Goal: Task Accomplishment & Management: Manage account settings

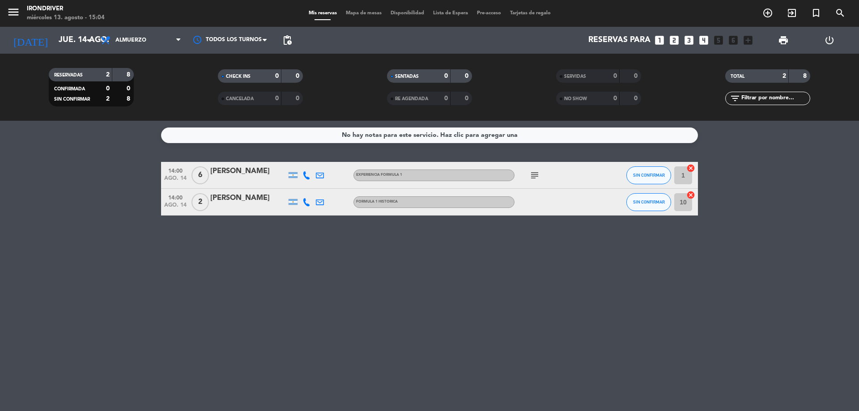
click at [692, 195] on icon "cancel" at bounding box center [690, 194] width 9 height 9
click at [685, 199] on icon "border_all" at bounding box center [684, 202] width 11 height 11
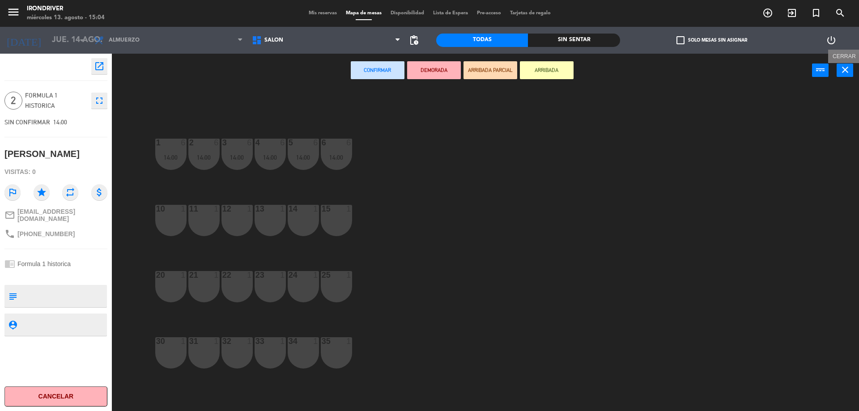
click at [842, 72] on icon "close" at bounding box center [844, 69] width 11 height 11
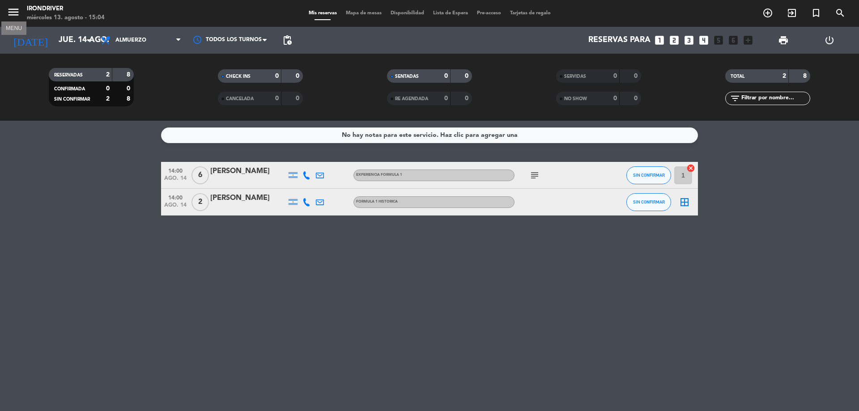
click at [17, 13] on icon "menu" at bounding box center [13, 11] width 13 height 13
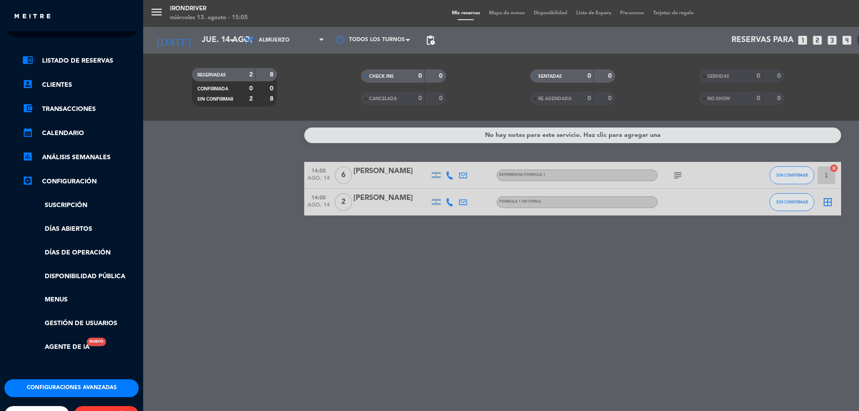
scroll to position [49, 0]
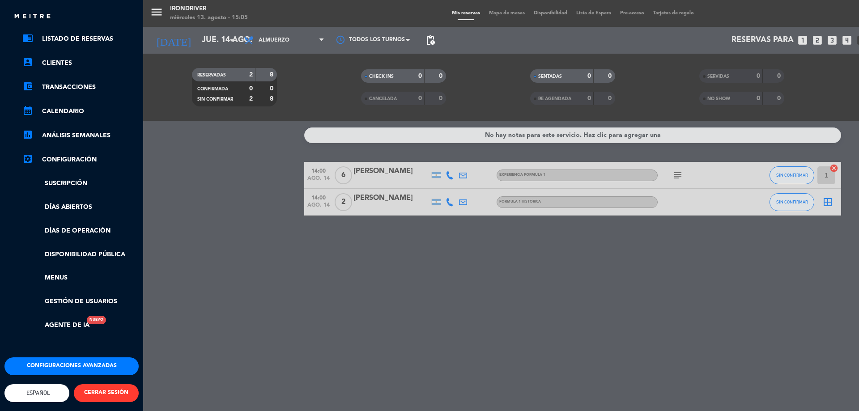
click at [59, 362] on button "Configuraciones avanzadas" at bounding box center [71, 366] width 134 height 18
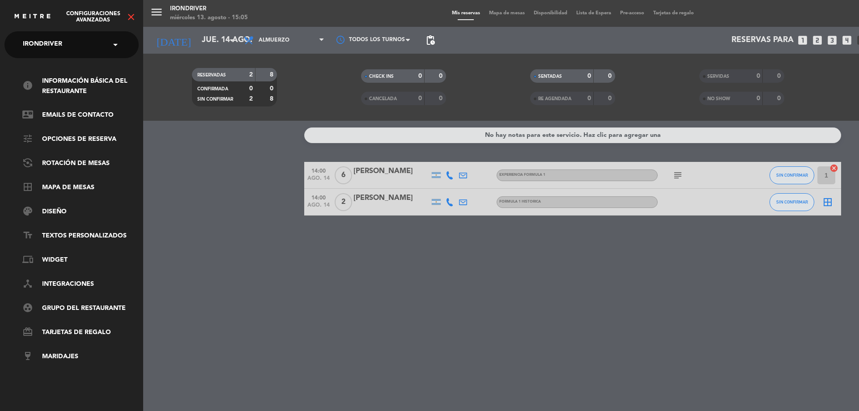
scroll to position [0, 0]
click at [80, 187] on link "border_all Mapa de mesas" at bounding box center [80, 187] width 116 height 11
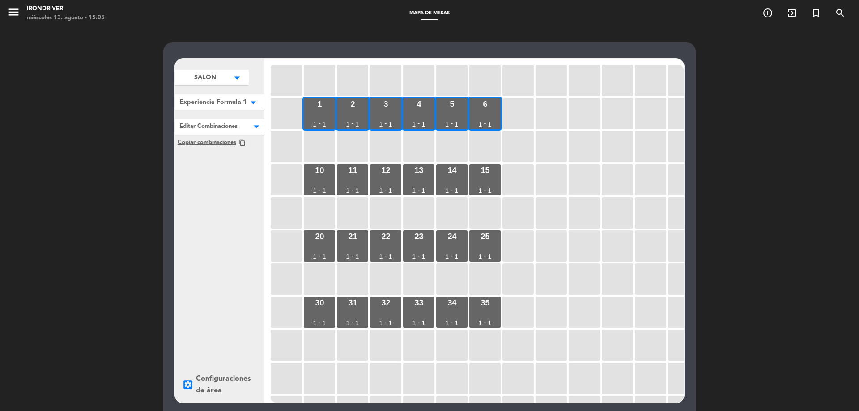
click at [244, 82] on icon "arrow_drop_down" at bounding box center [236, 77] width 13 height 9
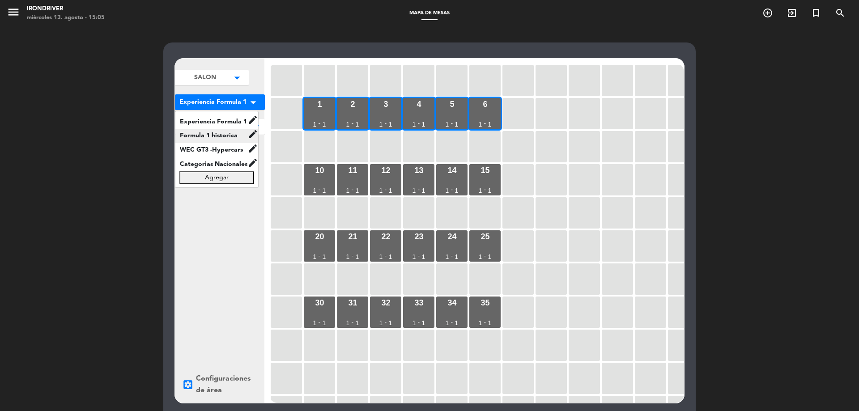
click at [226, 134] on span "Formula 1 historica" at bounding box center [211, 136] width 72 height 10
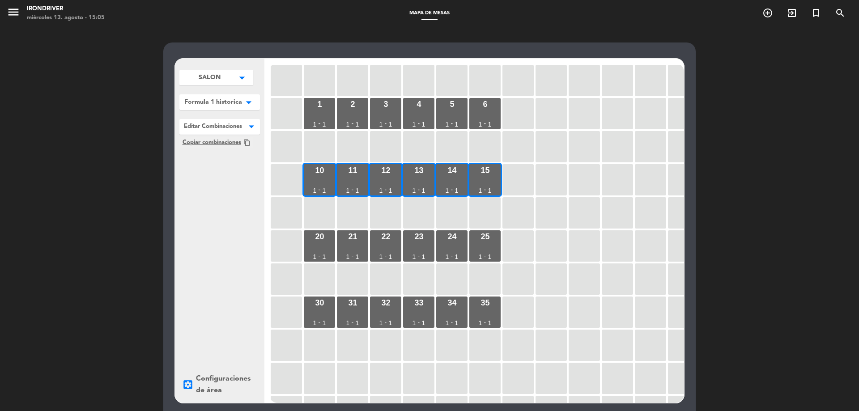
click at [220, 82] on span "Formula 1 historica" at bounding box center [210, 77] width 22 height 9
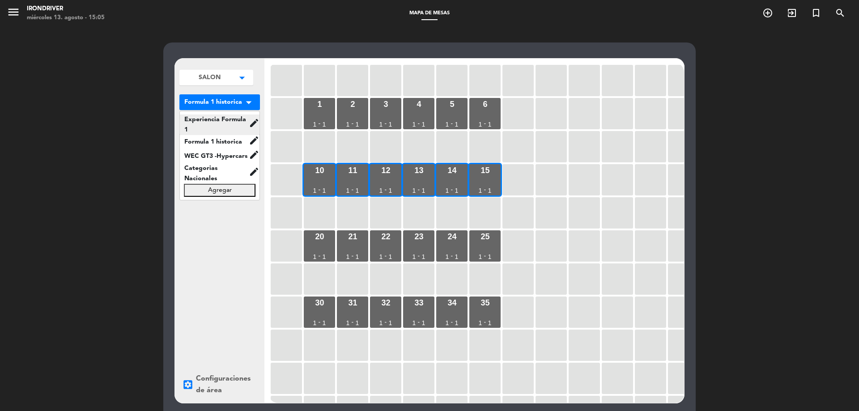
click at [229, 120] on span "Experiencia Formula 1" at bounding box center [214, 124] width 69 height 21
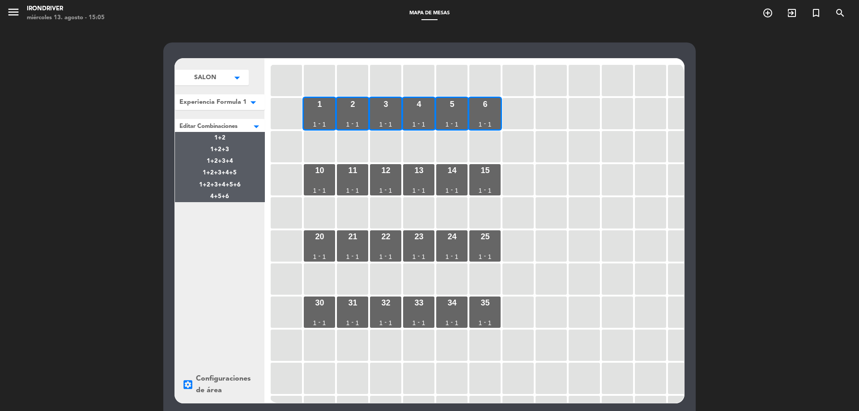
click at [265, 126] on span at bounding box center [265, 125] width 0 height 13
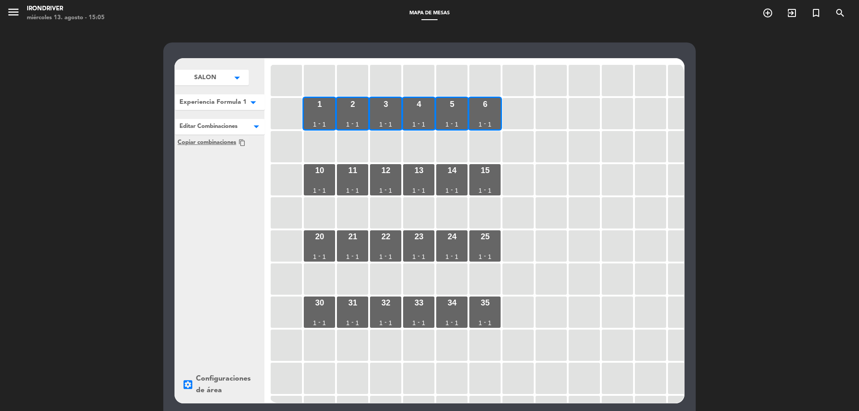
click at [265, 124] on span at bounding box center [265, 125] width 0 height 13
click at [244, 82] on icon "arrow_drop_down" at bounding box center [236, 77] width 13 height 9
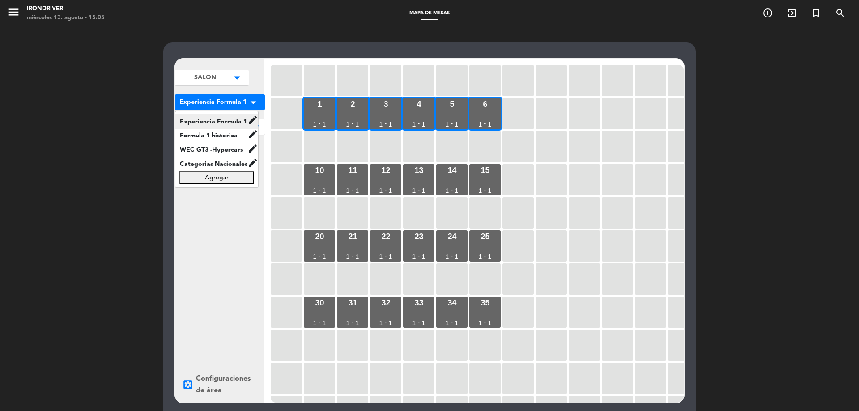
click at [220, 118] on span "Experiencia Formula 1" at bounding box center [211, 121] width 72 height 10
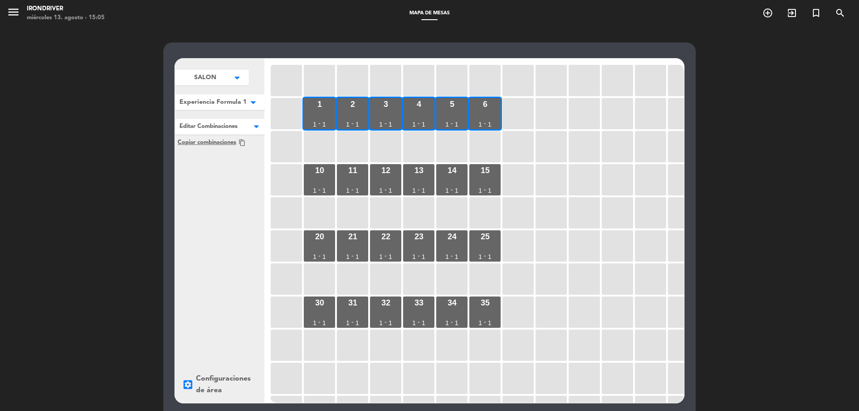
click at [216, 82] on span "Experiencia Formula 1" at bounding box center [205, 77] width 22 height 9
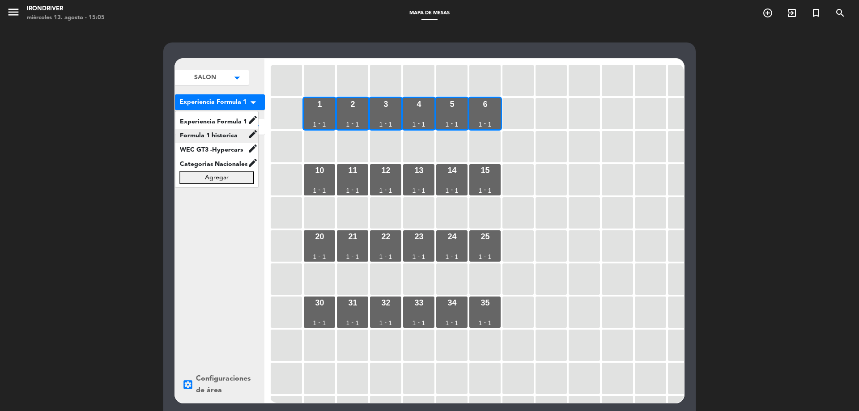
click at [228, 130] on div "Formula 1 historica edit renombrar borrar" at bounding box center [216, 136] width 83 height 14
click at [225, 135] on span "Formula 1 historica" at bounding box center [211, 136] width 72 height 10
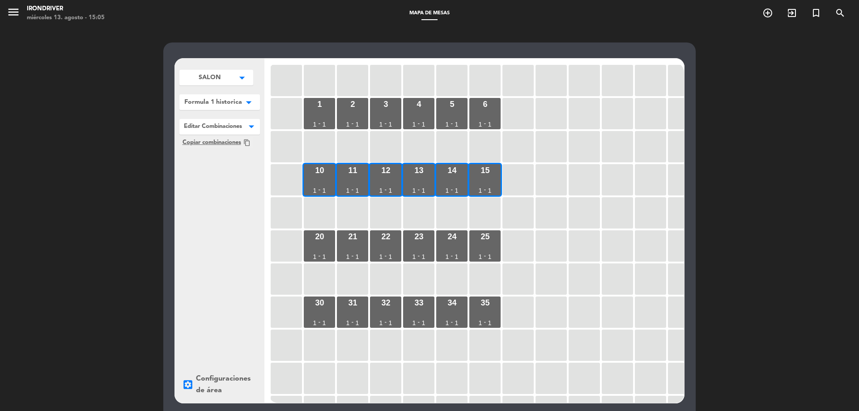
click at [220, 82] on span "Formula 1 historica" at bounding box center [210, 77] width 22 height 9
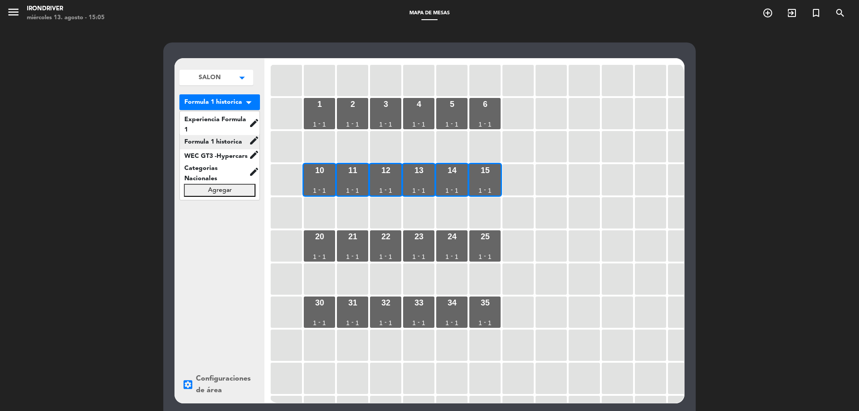
click at [253, 128] on icon "edit" at bounding box center [254, 123] width 11 height 11
click at [226, 216] on div "SALON arrow_drop_down SALON edit renombrar borrar Agregar Formula 1 historica a…" at bounding box center [219, 231] width 89 height 344
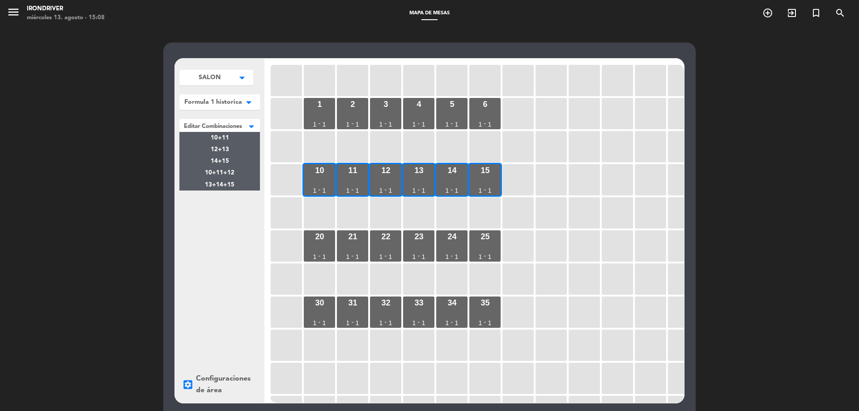
click at [260, 128] on span at bounding box center [260, 125] width 0 height 13
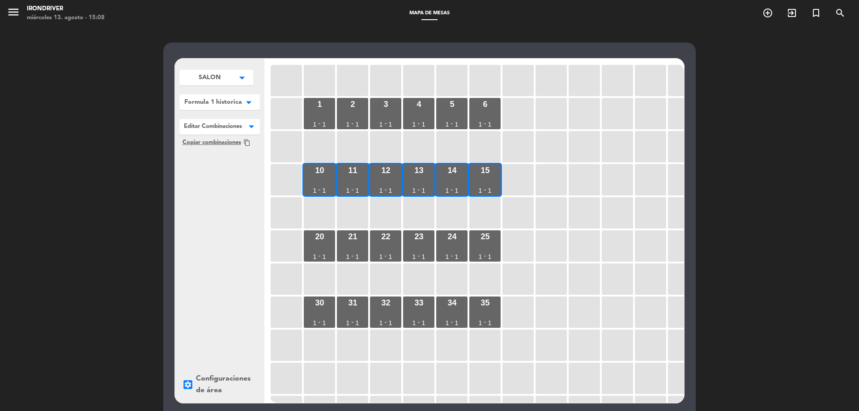
click at [260, 126] on span at bounding box center [260, 125] width 0 height 13
click at [248, 79] on icon "arrow_drop_down" at bounding box center [241, 77] width 13 height 9
click at [248, 75] on icon "arrow_drop_down" at bounding box center [241, 77] width 13 height 9
click at [249, 82] on icon "arrow_drop_down" at bounding box center [241, 77] width 13 height 9
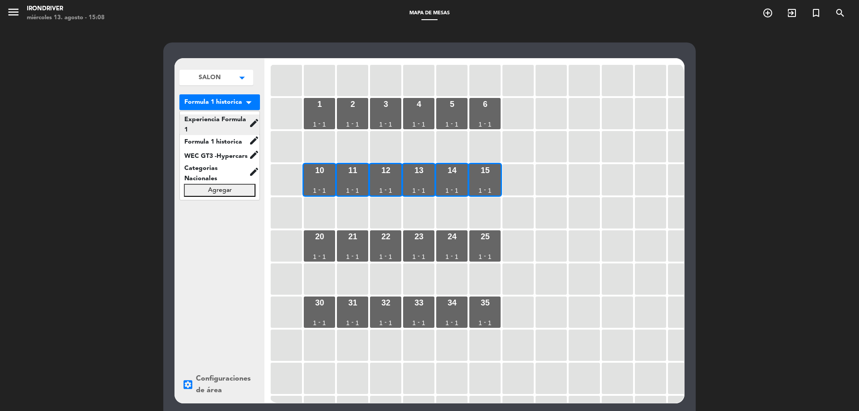
click at [254, 122] on icon "edit" at bounding box center [254, 123] width 11 height 11
click at [225, 214] on div "SALON arrow_drop_down SALON edit renombrar borrar Agregar Formula 1 historica a…" at bounding box center [219, 231] width 89 height 344
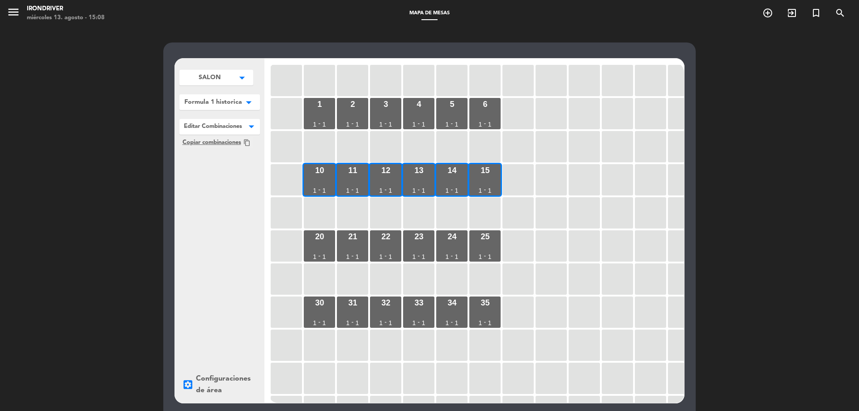
click at [249, 82] on icon "arrow_drop_down" at bounding box center [241, 77] width 13 height 9
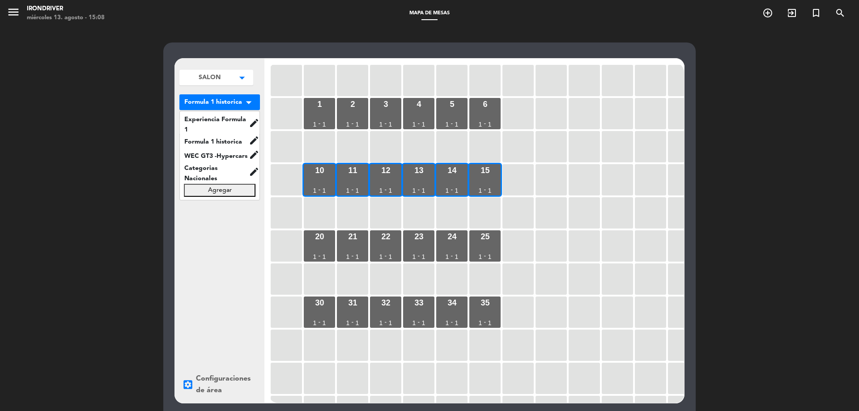
click at [232, 190] on button "Agregar" at bounding box center [220, 190] width 72 height 13
click at [227, 188] on input "text" at bounding box center [220, 190] width 72 height 13
type input "1H Simulador de Autos"
click at [233, 209] on button "Guardar" at bounding box center [220, 209] width 72 height 13
click at [221, 194] on span "1H Simulador de Autos" at bounding box center [214, 194] width 69 height 21
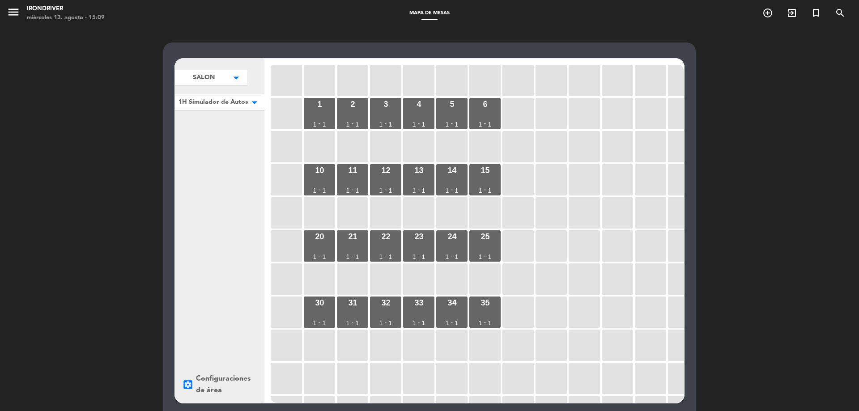
click at [215, 82] on span "1H Simulador de Autos" at bounding box center [204, 77] width 22 height 9
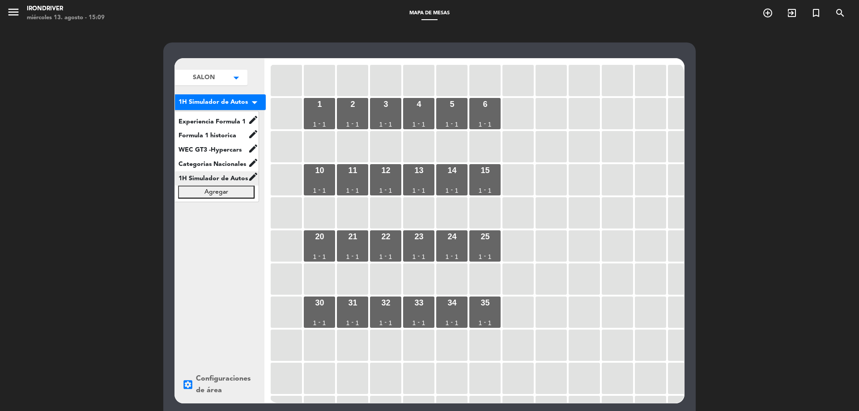
click at [232, 177] on span "1H Simulador de Autos" at bounding box center [211, 179] width 74 height 10
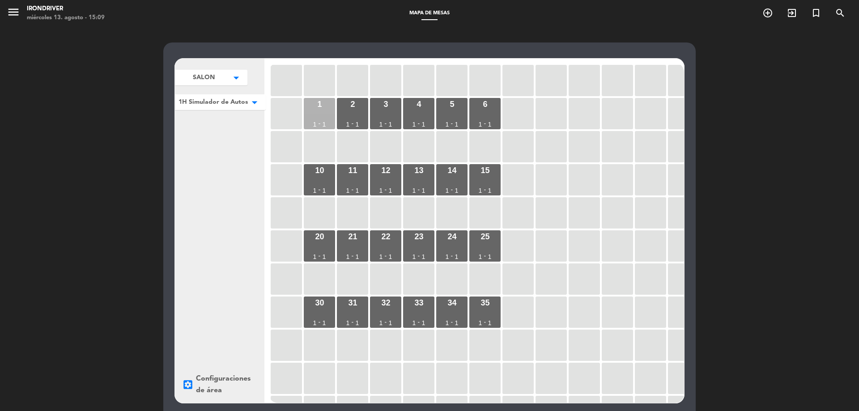
click at [325, 114] on div "1 1 - 1" at bounding box center [319, 113] width 31 height 31
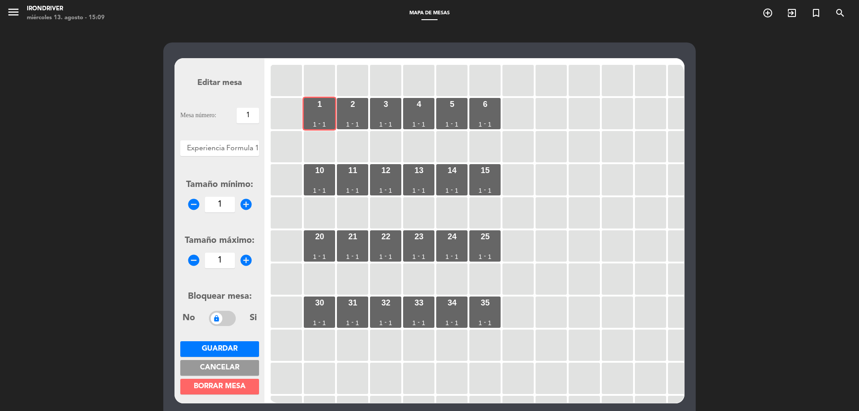
click at [235, 368] on span "Cancelar" at bounding box center [219, 367] width 39 height 7
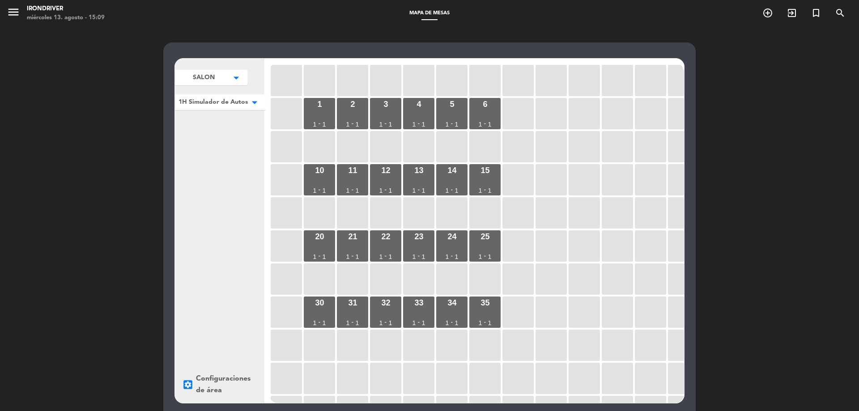
click at [243, 82] on icon "arrow_drop_down" at bounding box center [235, 77] width 13 height 9
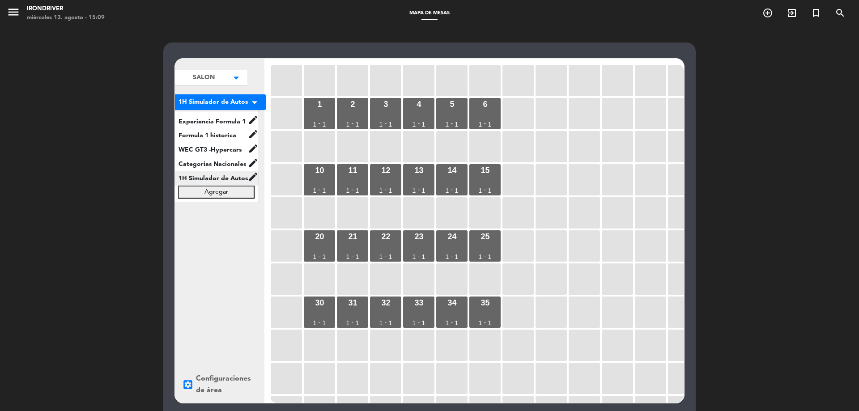
click at [250, 125] on icon "edit" at bounding box center [253, 119] width 11 height 11
click at [275, 185] on button "borrar" at bounding box center [290, 184] width 62 height 13
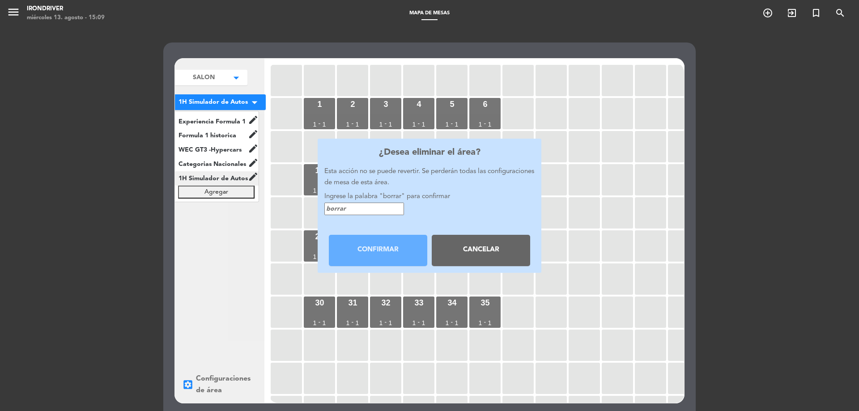
click at [366, 211] on input "text" at bounding box center [364, 209] width 80 height 13
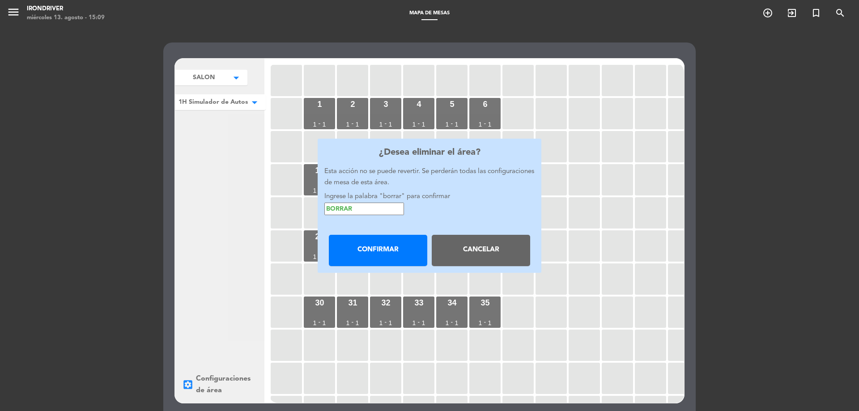
type input "borrar"
click at [396, 247] on button "Confirmar" at bounding box center [378, 250] width 98 height 31
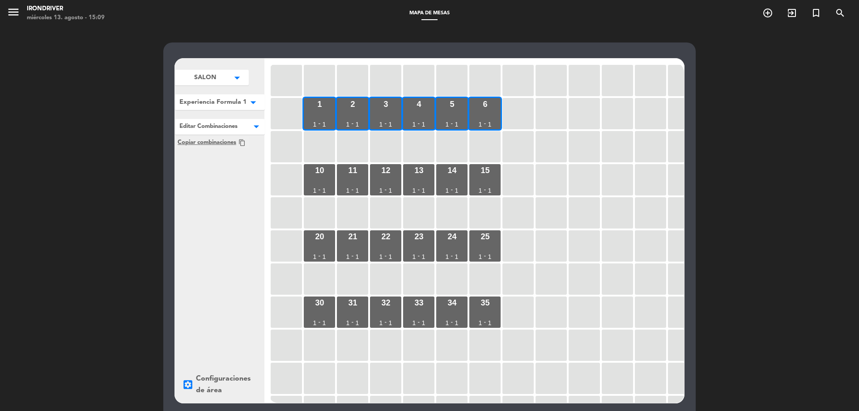
click at [216, 82] on span "Experiencia Formula 1" at bounding box center [205, 77] width 22 height 9
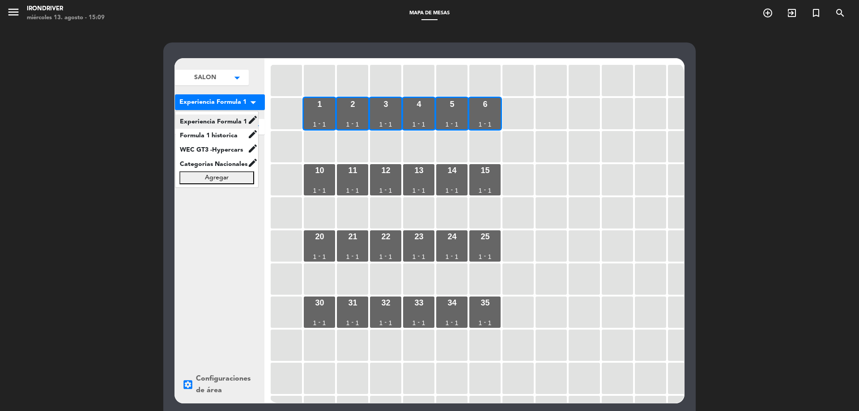
click at [229, 119] on span "Experiencia Formula 1" at bounding box center [211, 121] width 72 height 10
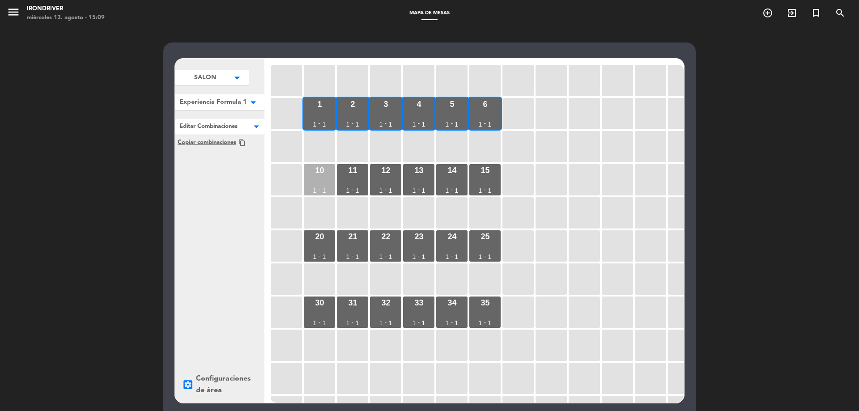
click at [323, 174] on div "10" at bounding box center [319, 170] width 9 height 8
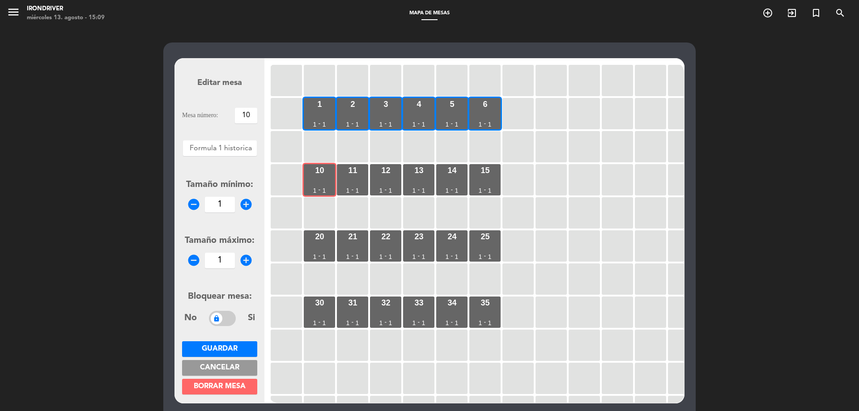
click at [236, 149] on div at bounding box center [220, 146] width 74 height 12
click at [234, 159] on span "Experiencia Formula 1" at bounding box center [221, 161] width 76 height 7
click at [226, 368] on span "Cancelar" at bounding box center [219, 367] width 39 height 7
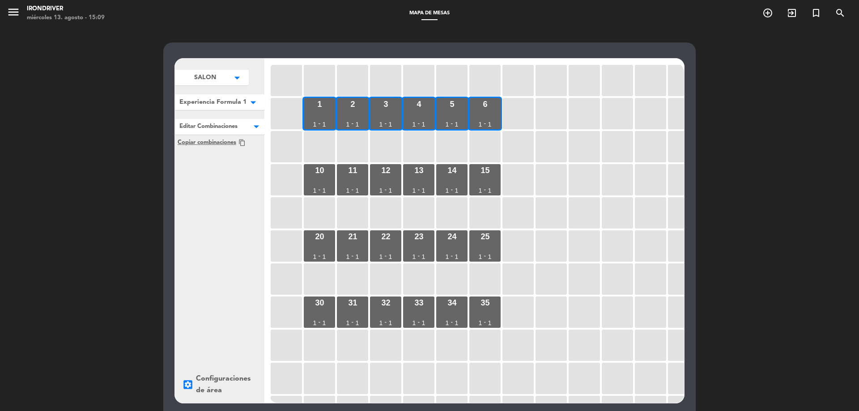
click at [244, 82] on icon "arrow_drop_down" at bounding box center [236, 77] width 13 height 9
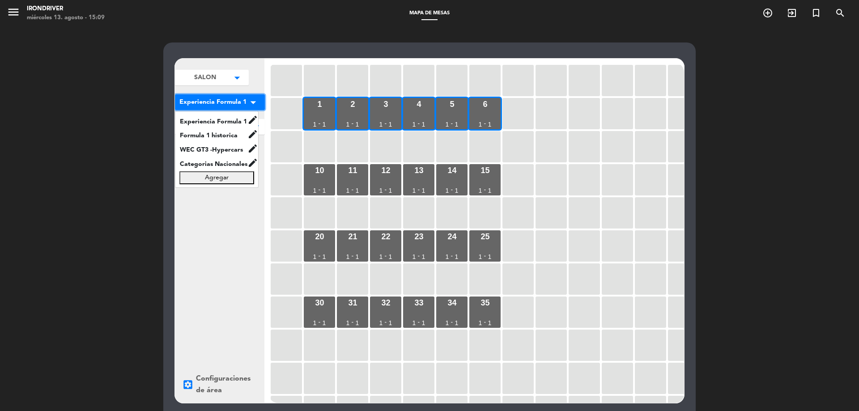
click at [249, 102] on icon "arrow_drop_down" at bounding box center [252, 102] width 13 height 9
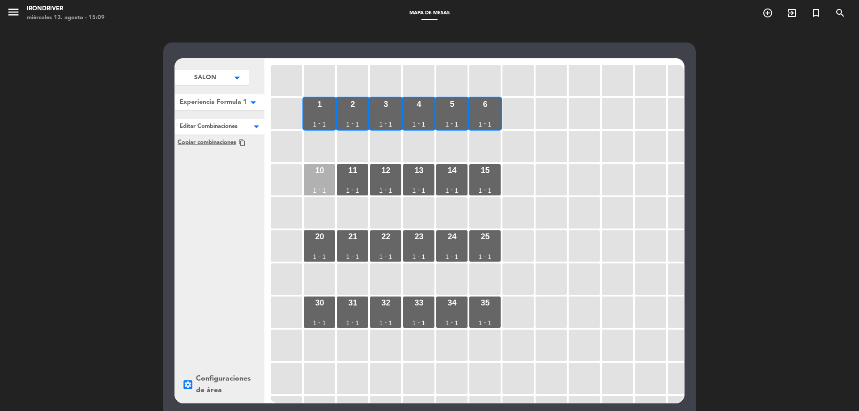
click at [322, 181] on div "10 1 - 1" at bounding box center [319, 179] width 31 height 31
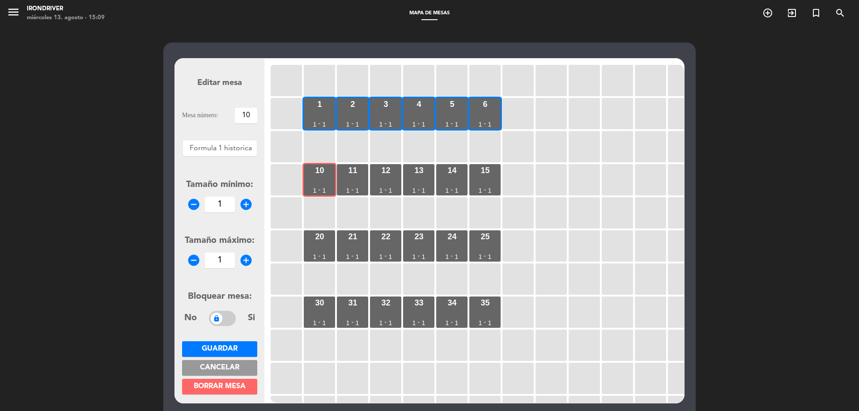
click at [236, 387] on span "Borrar mesa" at bounding box center [220, 386] width 52 height 7
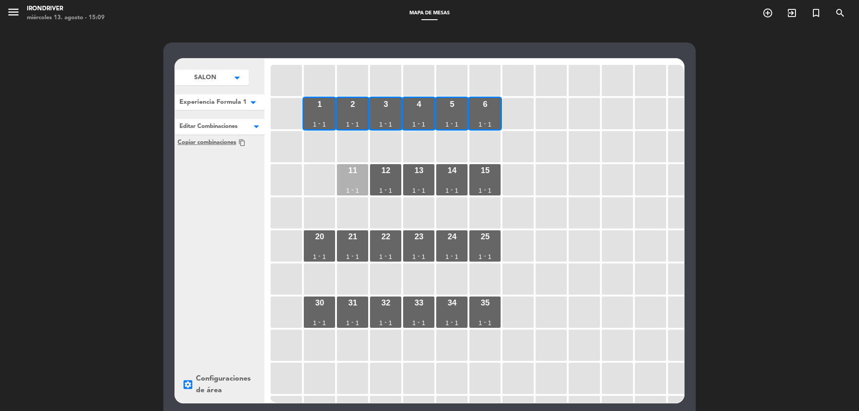
click at [362, 194] on div "11 1 - 1" at bounding box center [352, 179] width 31 height 31
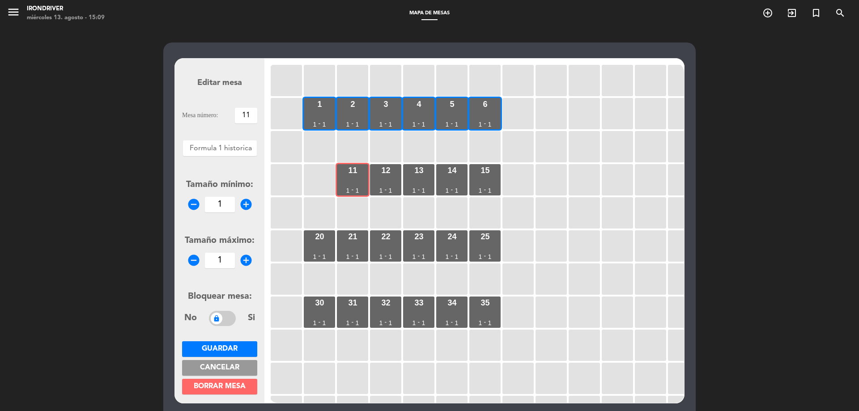
click at [235, 387] on span "Borrar mesa" at bounding box center [220, 386] width 52 height 7
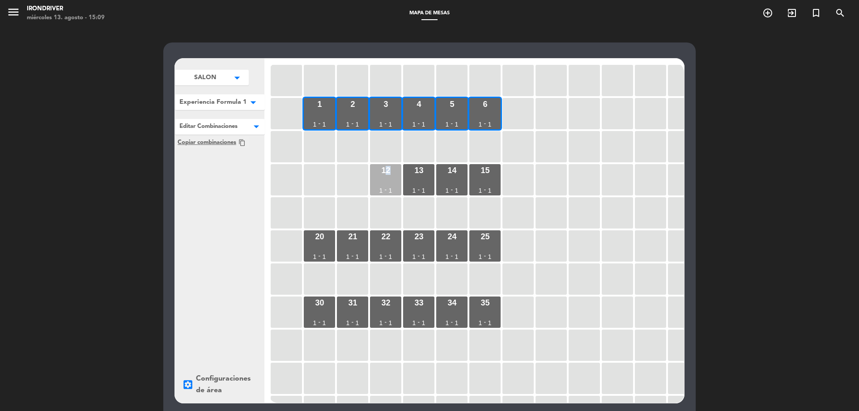
drag, startPoint x: 383, startPoint y: 184, endPoint x: 383, endPoint y: 195, distance: 11.2
click at [384, 184] on div "12 1 - 1" at bounding box center [385, 179] width 31 height 31
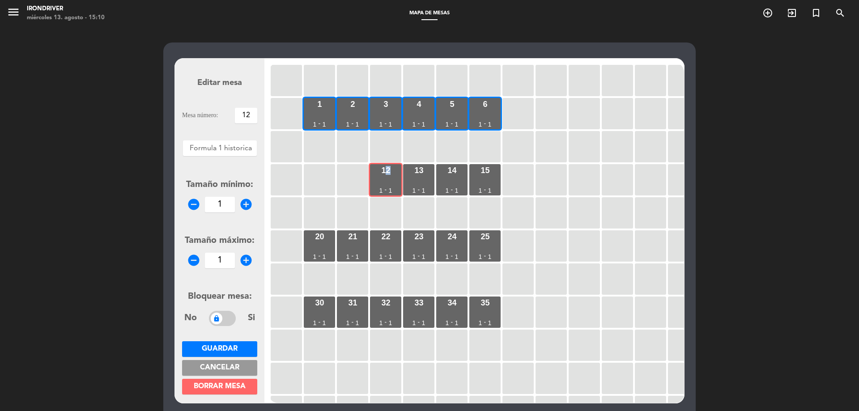
click at [247, 383] on button "Borrar mesa" at bounding box center [219, 387] width 75 height 16
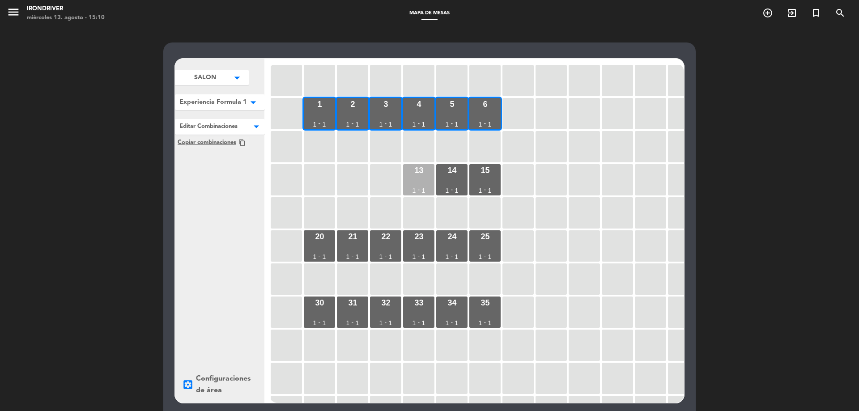
click at [412, 182] on div "13 1 - 1" at bounding box center [418, 179] width 31 height 31
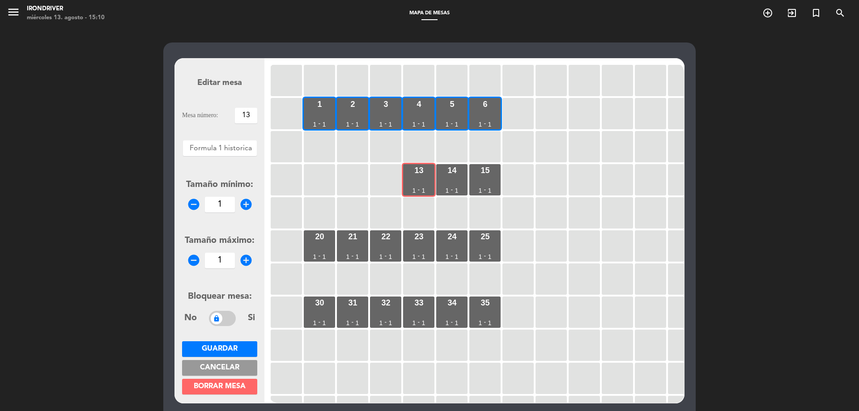
click at [243, 389] on span "Borrar mesa" at bounding box center [220, 386] width 52 height 7
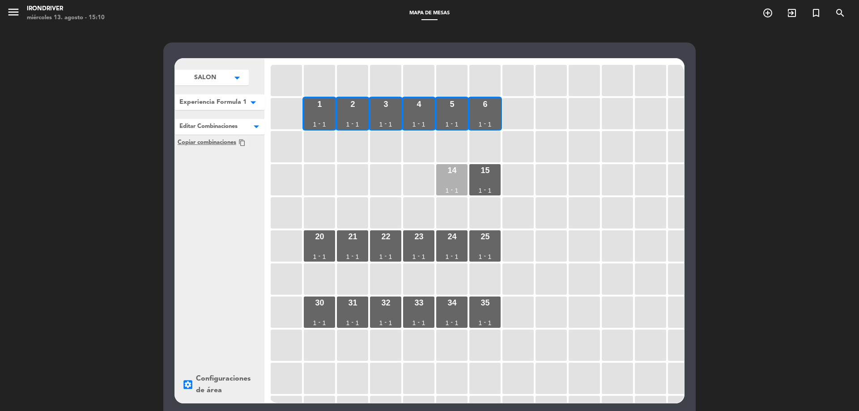
click at [449, 186] on div "14 1 - 1" at bounding box center [451, 179] width 31 height 31
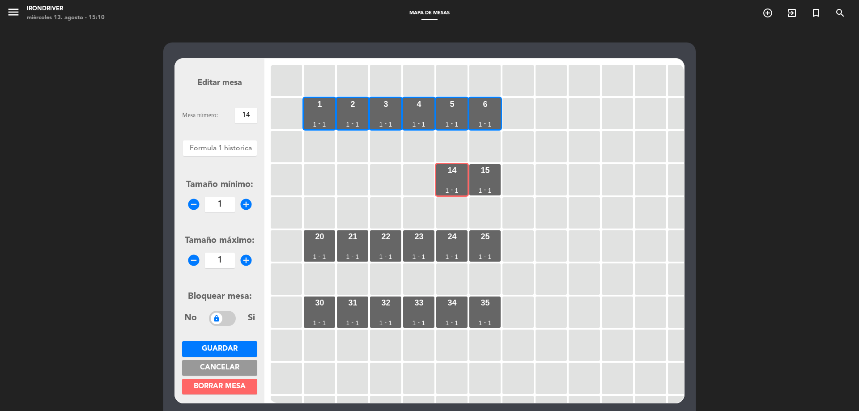
click at [241, 384] on span "Borrar mesa" at bounding box center [220, 386] width 52 height 7
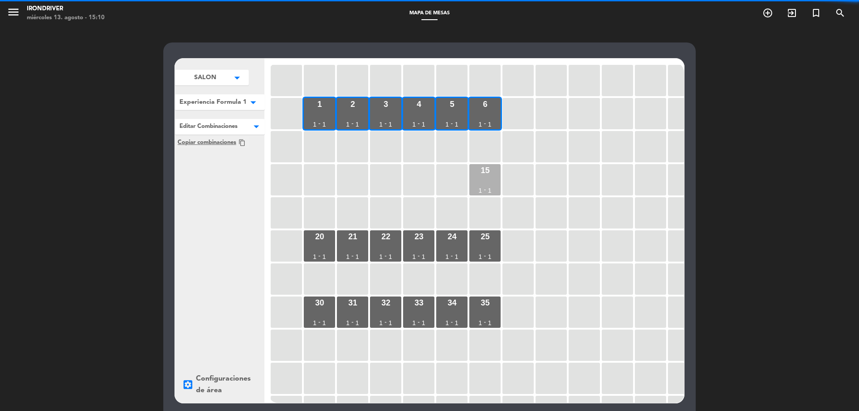
click at [476, 177] on div "15 1 - 1" at bounding box center [484, 179] width 31 height 31
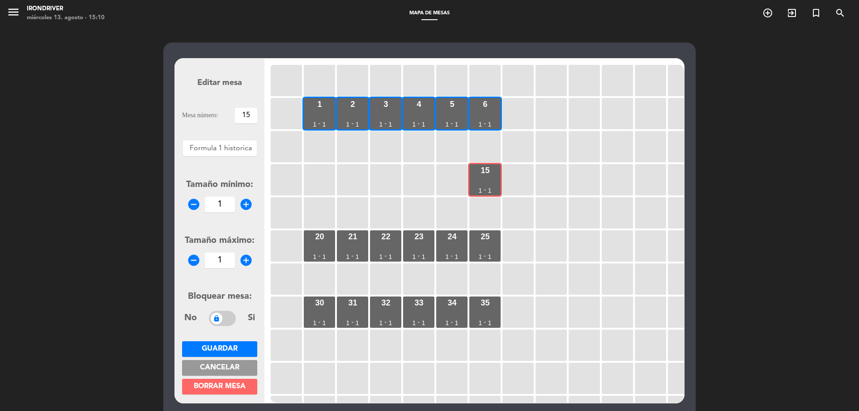
click at [245, 385] on span "Borrar mesa" at bounding box center [220, 386] width 52 height 7
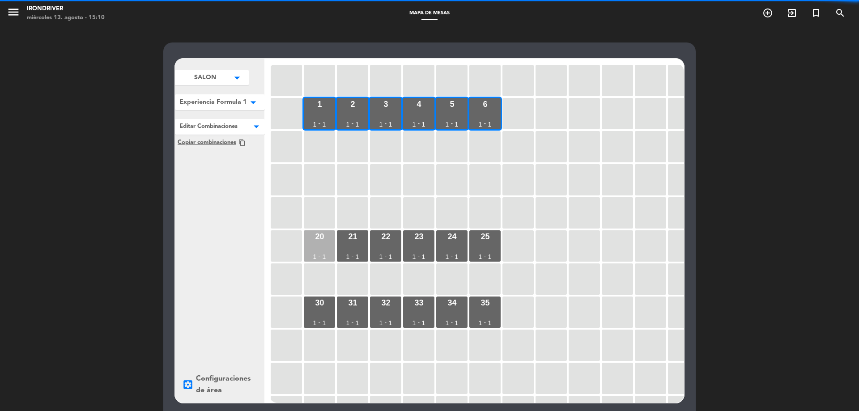
click at [328, 247] on div "20 1 - 1" at bounding box center [319, 245] width 31 height 31
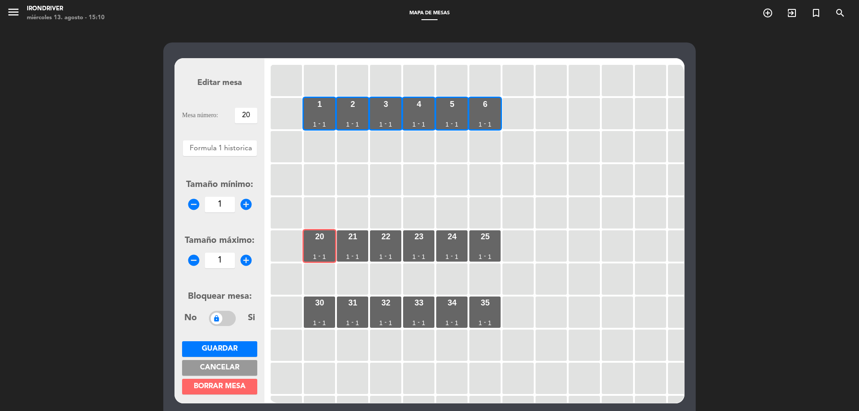
click at [229, 383] on span "Borrar mesa" at bounding box center [220, 386] width 52 height 7
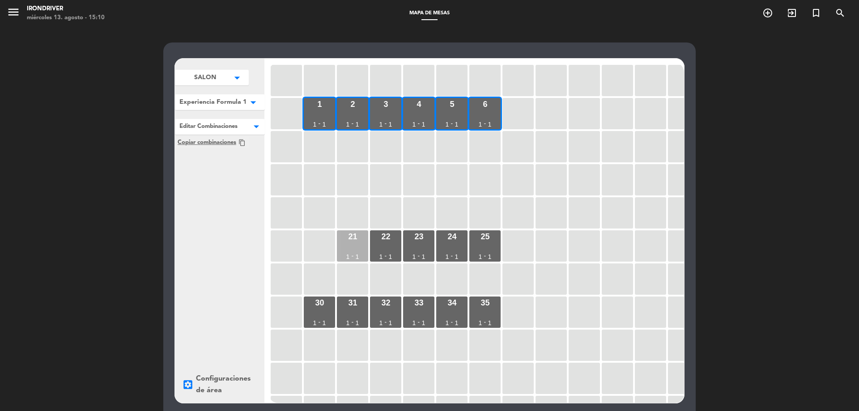
click at [350, 247] on div "21 1 - 1" at bounding box center [352, 245] width 31 height 31
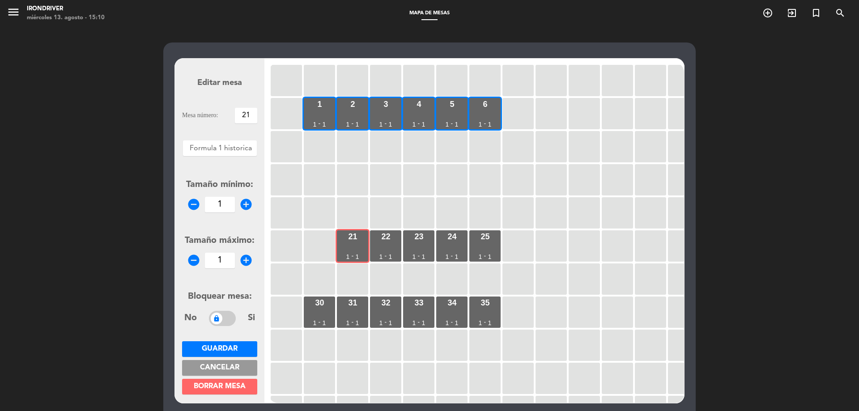
click at [240, 384] on span "Borrar mesa" at bounding box center [220, 386] width 52 height 7
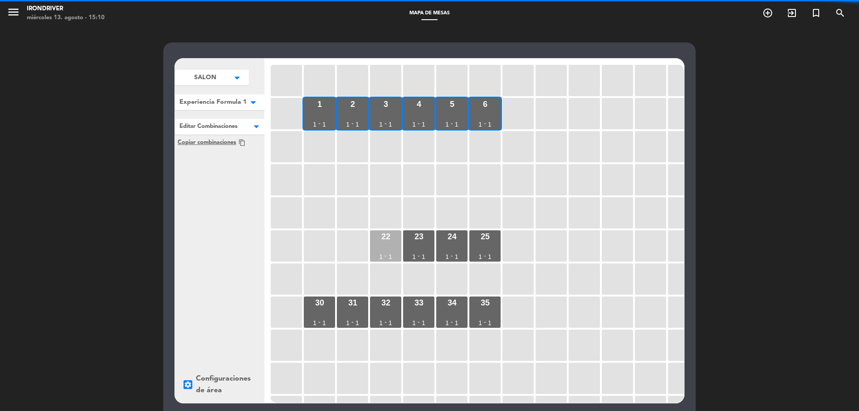
click at [384, 244] on div "22 1 - 1" at bounding box center [385, 245] width 31 height 31
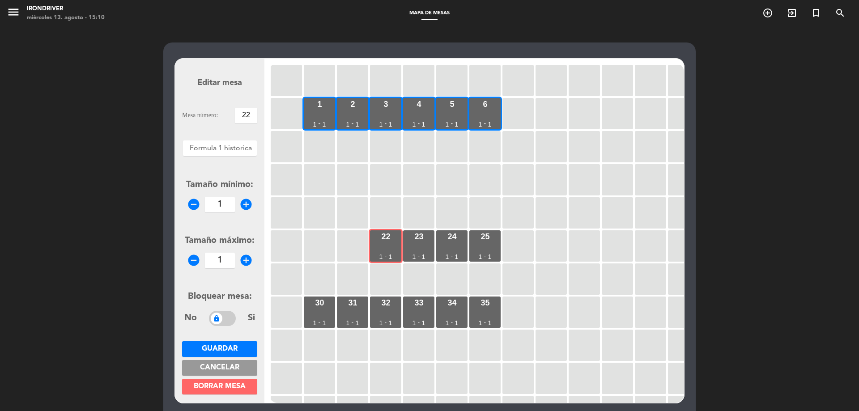
click at [241, 386] on span "Borrar mesa" at bounding box center [220, 386] width 52 height 7
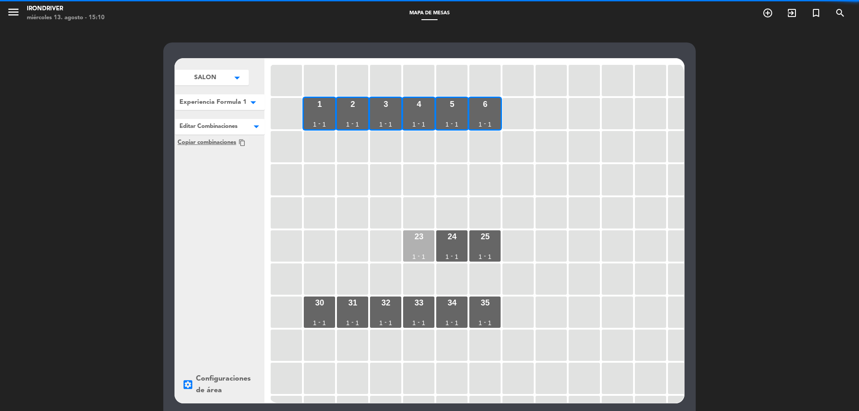
click at [413, 250] on div "23 1 - 1" at bounding box center [418, 245] width 31 height 31
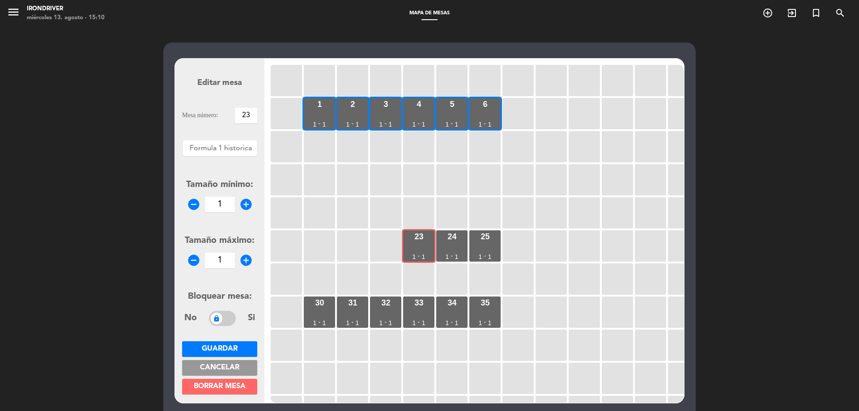
click at [241, 385] on span "Borrar mesa" at bounding box center [220, 386] width 52 height 7
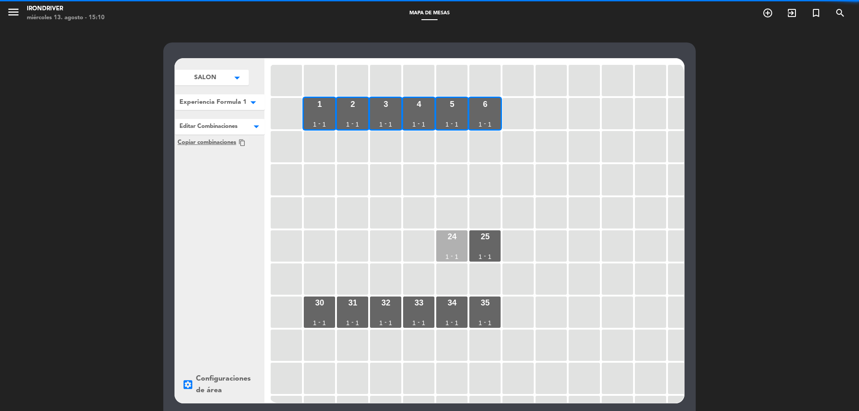
click at [443, 243] on div "24 1 - 1" at bounding box center [451, 245] width 31 height 31
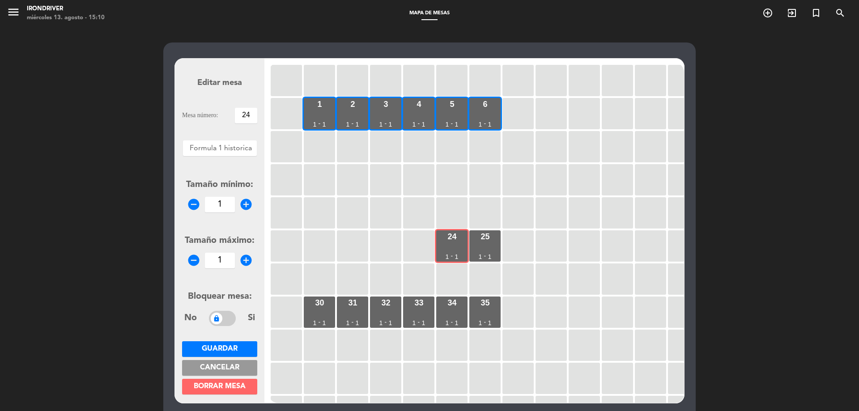
click at [248, 387] on button "Borrar mesa" at bounding box center [219, 387] width 75 height 16
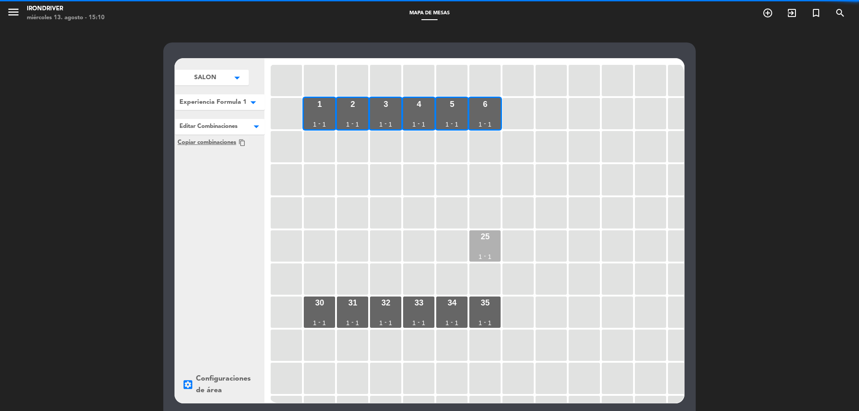
click at [480, 250] on div "25 1 - 1" at bounding box center [484, 245] width 31 height 31
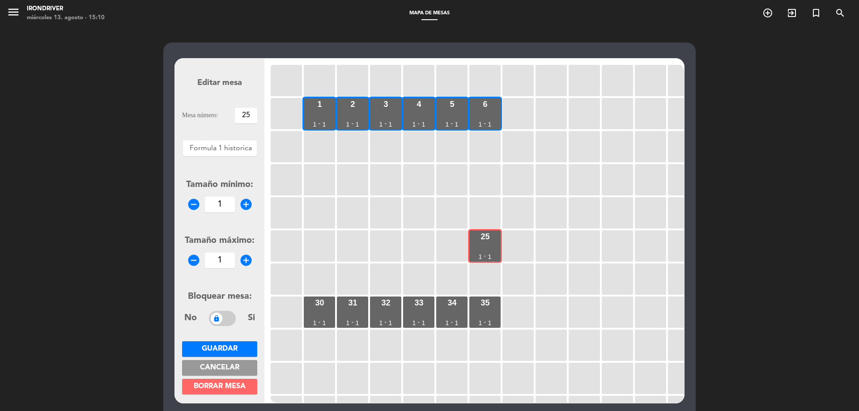
click at [241, 389] on span "Borrar mesa" at bounding box center [220, 386] width 52 height 7
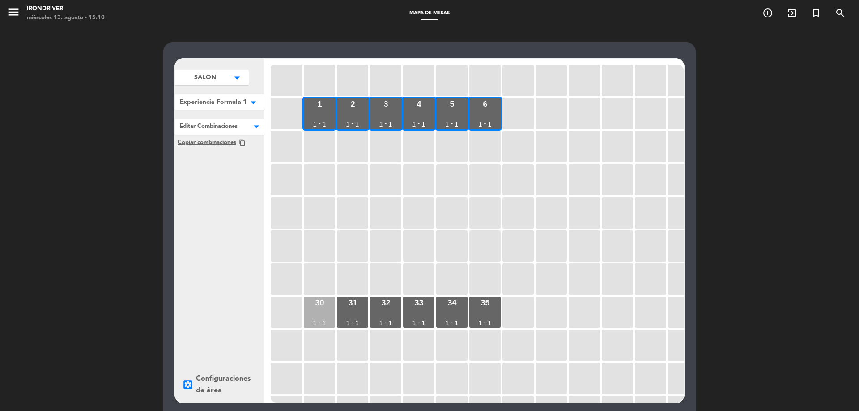
click at [316, 322] on div "1" at bounding box center [315, 323] width 4 height 6
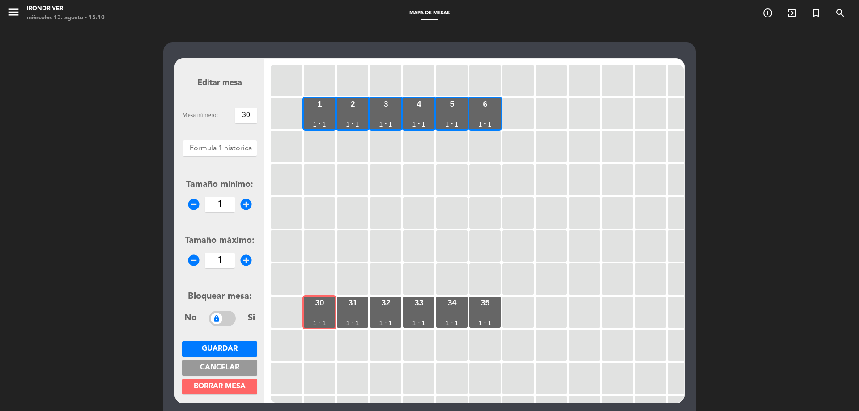
click at [243, 386] on span "Borrar mesa" at bounding box center [220, 386] width 52 height 7
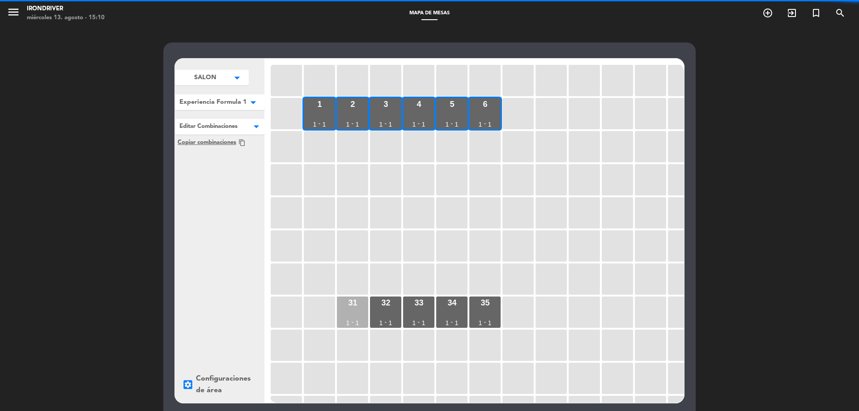
click at [353, 319] on div "-" at bounding box center [352, 322] width 2 height 6
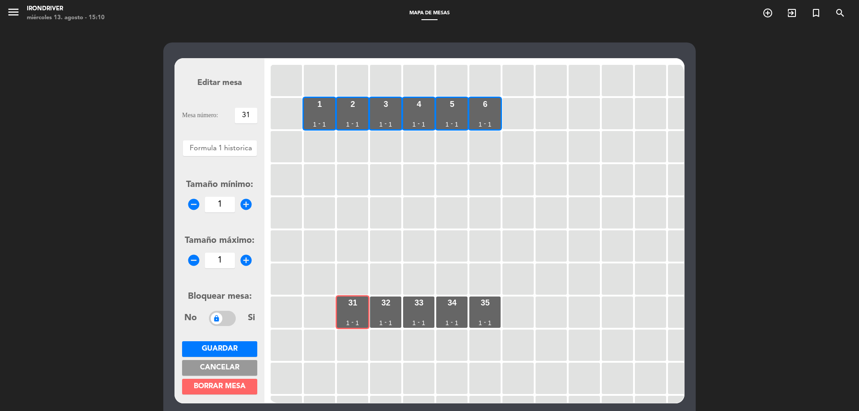
click at [246, 388] on button "Borrar mesa" at bounding box center [219, 387] width 75 height 16
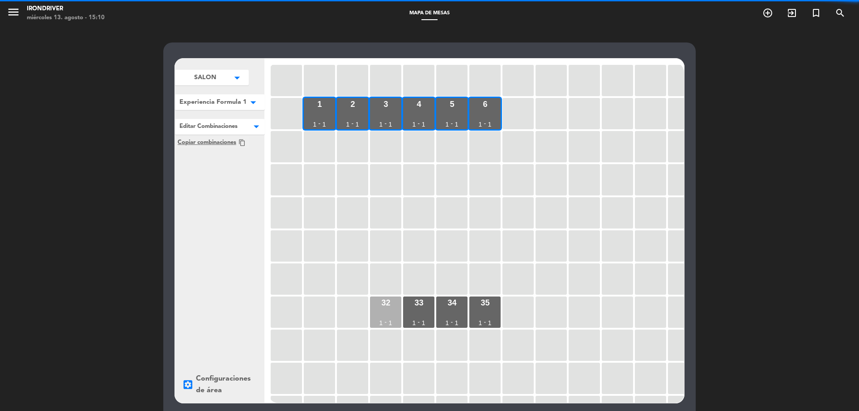
click at [380, 321] on div "1" at bounding box center [381, 323] width 4 height 6
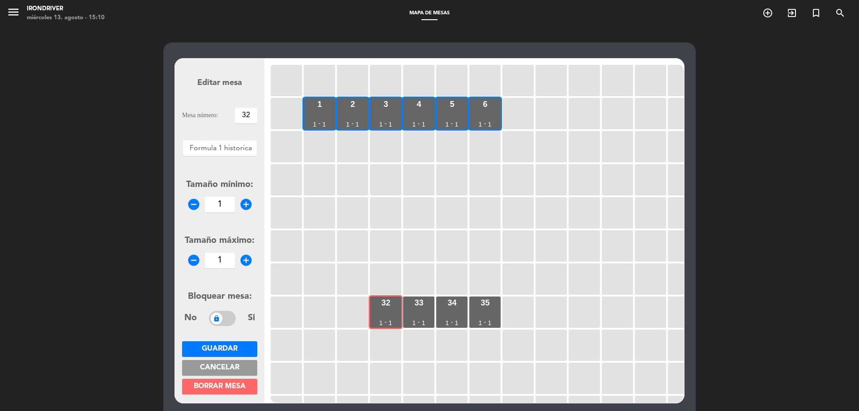
click at [250, 384] on button "Borrar mesa" at bounding box center [219, 387] width 75 height 16
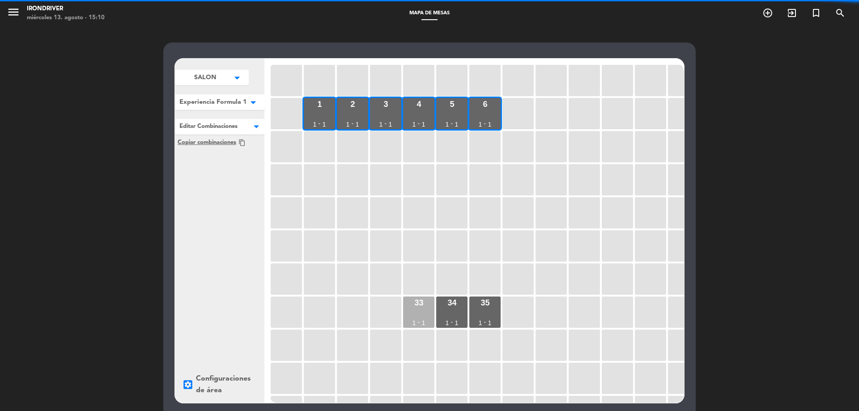
click at [411, 316] on div "33 1 - 1" at bounding box center [418, 311] width 31 height 31
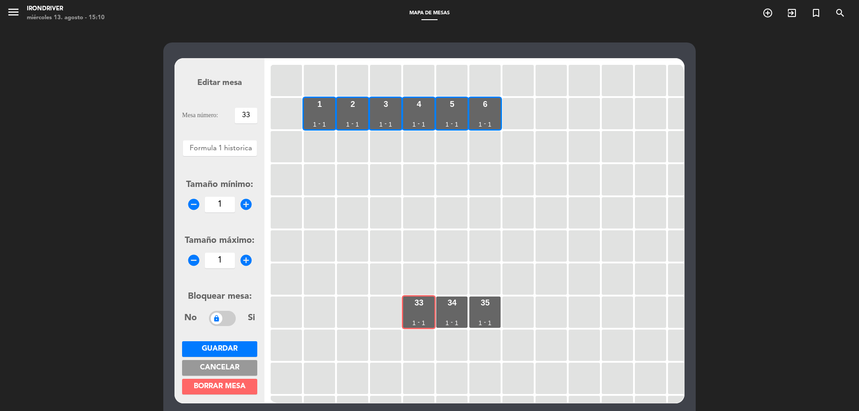
click at [241, 387] on span "Borrar mesa" at bounding box center [220, 386] width 52 height 7
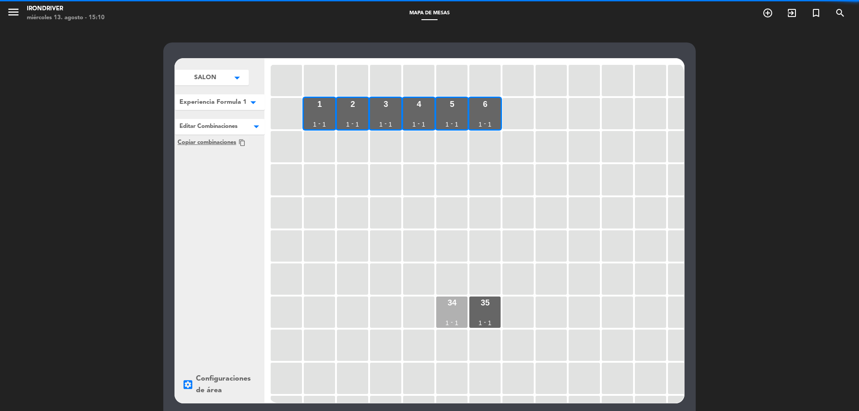
click at [445, 316] on div "34 1 - 1" at bounding box center [451, 311] width 31 height 31
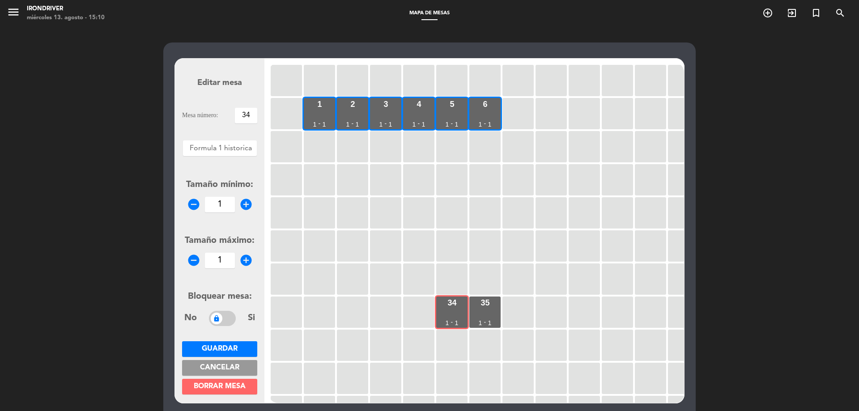
drag, startPoint x: 239, startPoint y: 387, endPoint x: 247, endPoint y: 386, distance: 8.2
click at [240, 387] on span "Borrar mesa" at bounding box center [220, 386] width 52 height 7
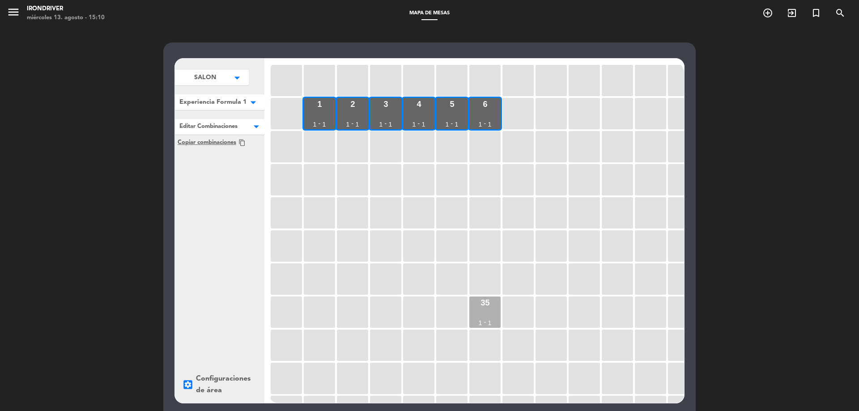
click at [476, 315] on div "35 1 - 1" at bounding box center [484, 311] width 31 height 31
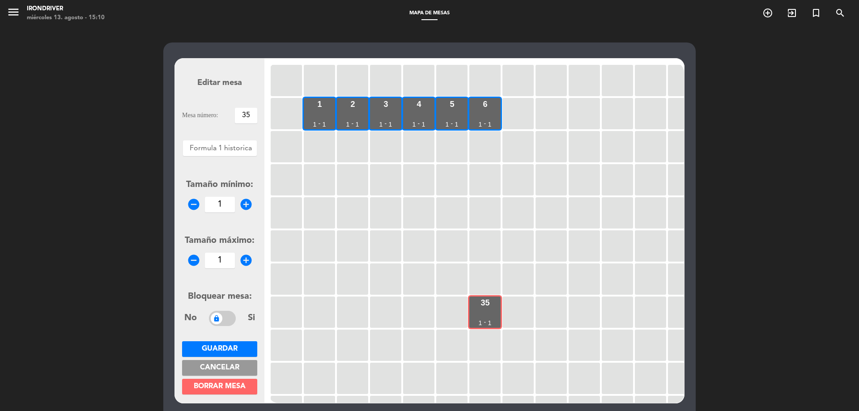
click at [240, 385] on span "Borrar mesa" at bounding box center [220, 386] width 52 height 7
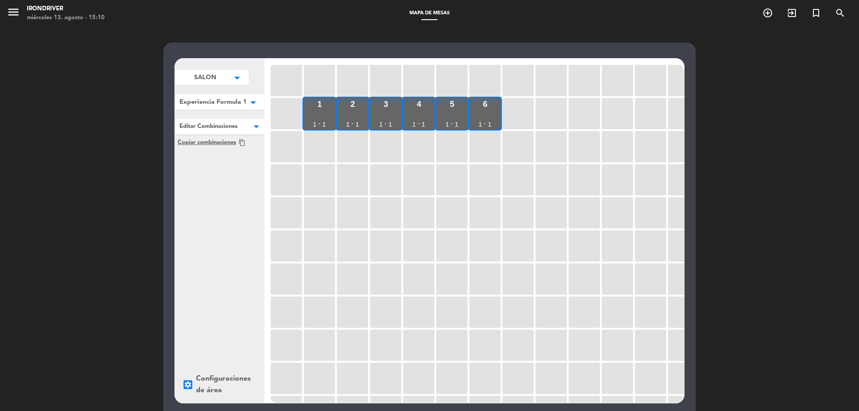
click at [244, 82] on icon "arrow_drop_down" at bounding box center [236, 77] width 13 height 9
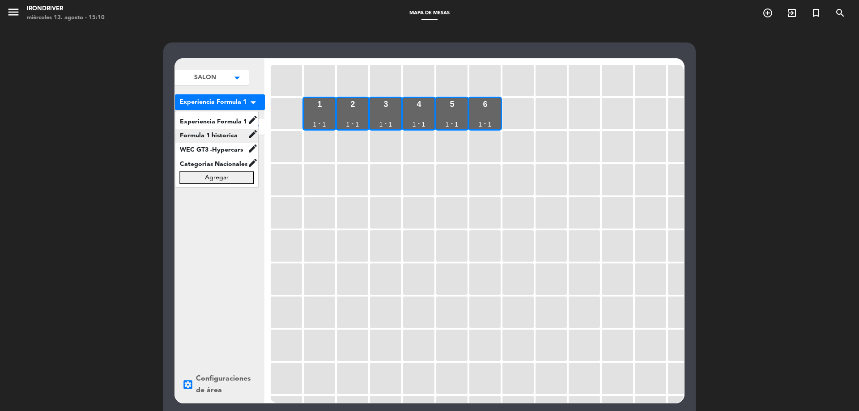
click at [224, 135] on span "Formula 1 historica" at bounding box center [211, 136] width 72 height 10
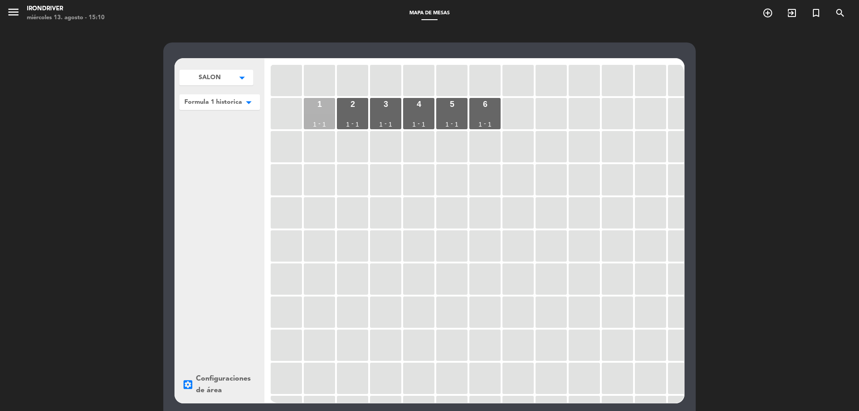
click at [326, 118] on div "1 1 - 1" at bounding box center [319, 113] width 31 height 31
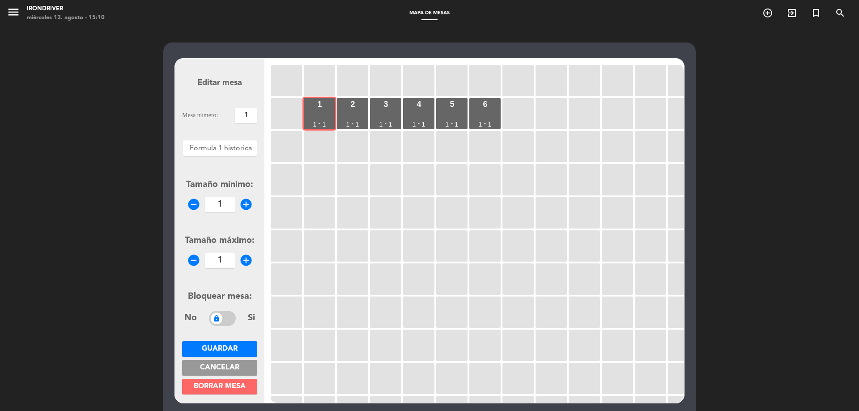
click at [242, 148] on div at bounding box center [220, 146] width 74 height 12
click at [228, 160] on span "Experiencia Formula 1" at bounding box center [221, 161] width 76 height 7
click at [237, 151] on div at bounding box center [219, 146] width 79 height 12
click at [233, 171] on span "Formula 1 historica" at bounding box center [219, 173] width 65 height 7
click at [232, 149] on div at bounding box center [220, 146] width 74 height 12
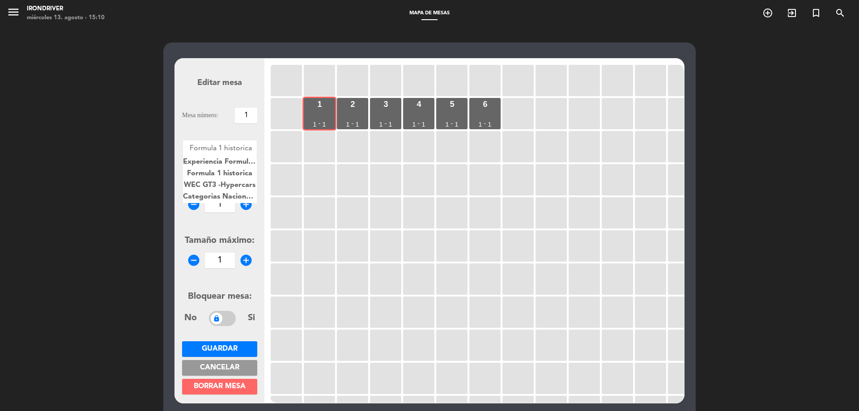
click at [233, 182] on span "WEC GT3 -Hypercars" at bounding box center [220, 185] width 72 height 7
click at [343, 115] on div "2 1 - 1" at bounding box center [352, 113] width 31 height 31
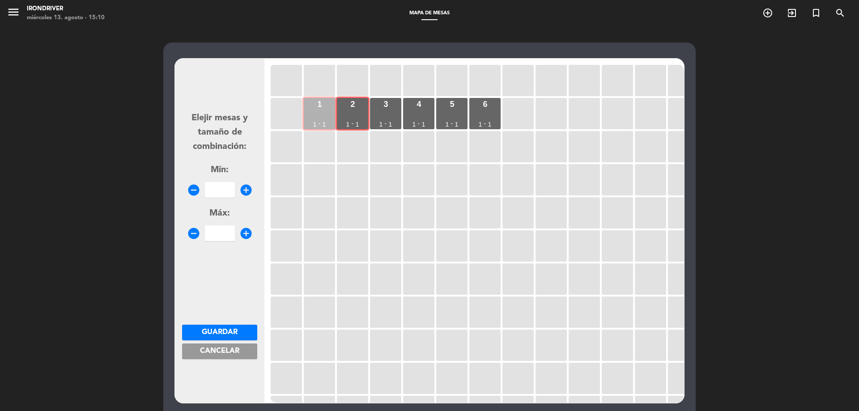
click at [318, 119] on div "1 1 - 1" at bounding box center [319, 113] width 31 height 31
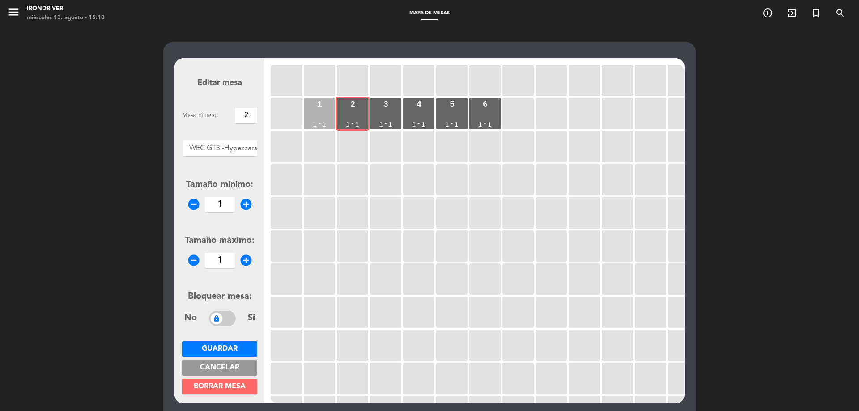
click at [320, 119] on div "1 1 - 1" at bounding box center [319, 113] width 31 height 31
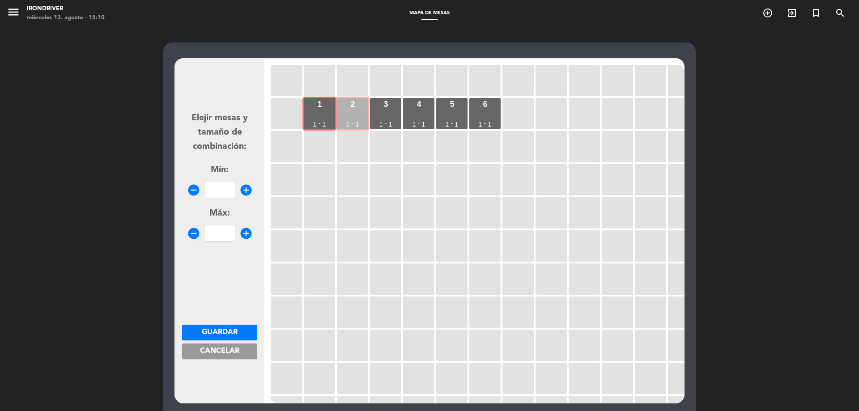
click at [343, 119] on div "2 1 - 1" at bounding box center [352, 113] width 31 height 31
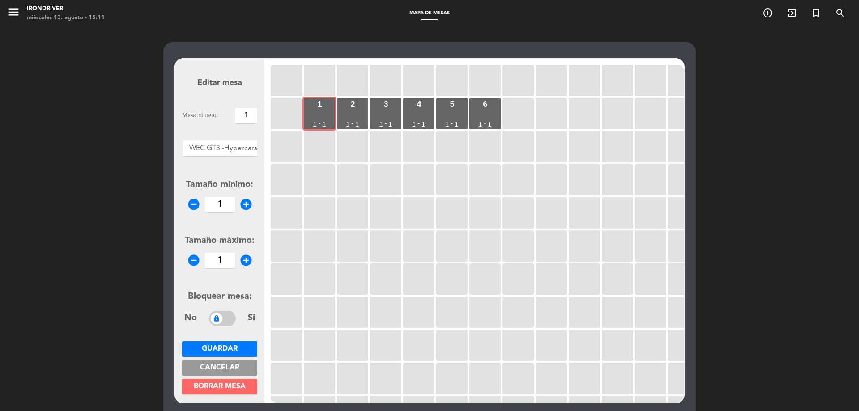
click at [224, 345] on span "Guardar" at bounding box center [220, 348] width 36 height 7
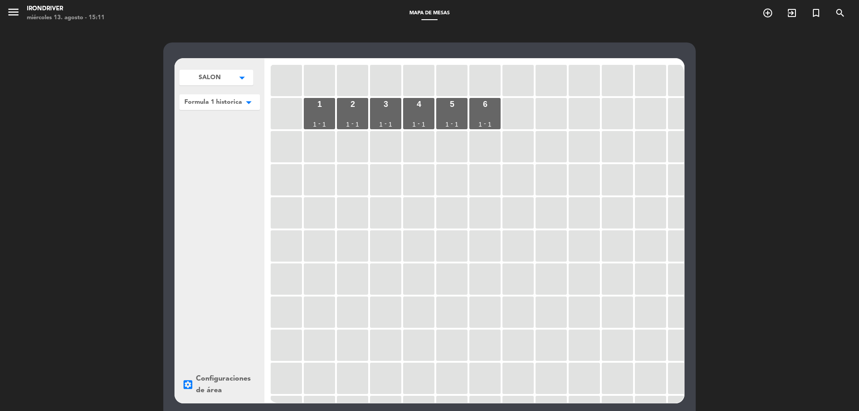
click at [249, 82] on icon "arrow_drop_down" at bounding box center [241, 77] width 13 height 9
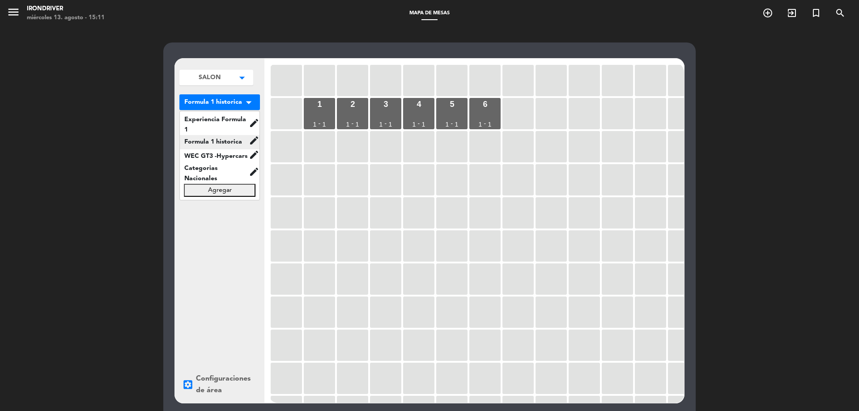
click at [226, 144] on span "Formula 1 historica" at bounding box center [214, 142] width 69 height 10
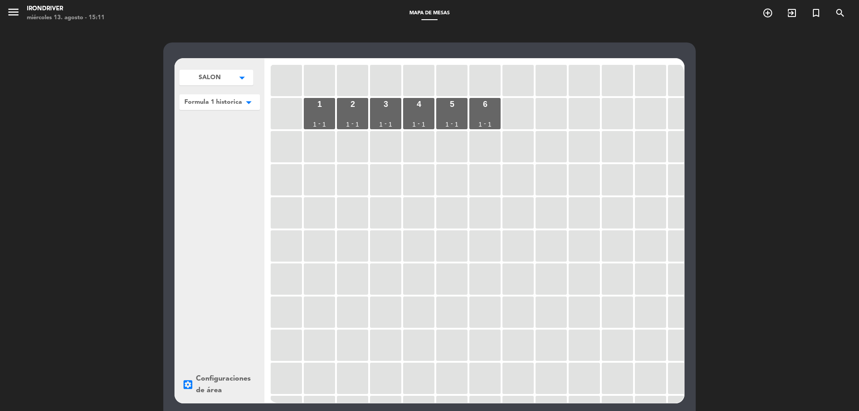
click at [220, 82] on span "Formula 1 historica" at bounding box center [210, 77] width 22 height 9
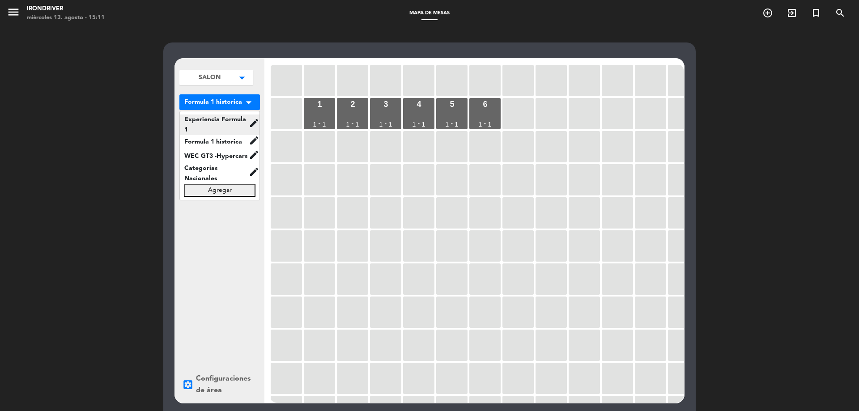
click at [231, 118] on span "Experiencia Formula 1" at bounding box center [214, 124] width 69 height 21
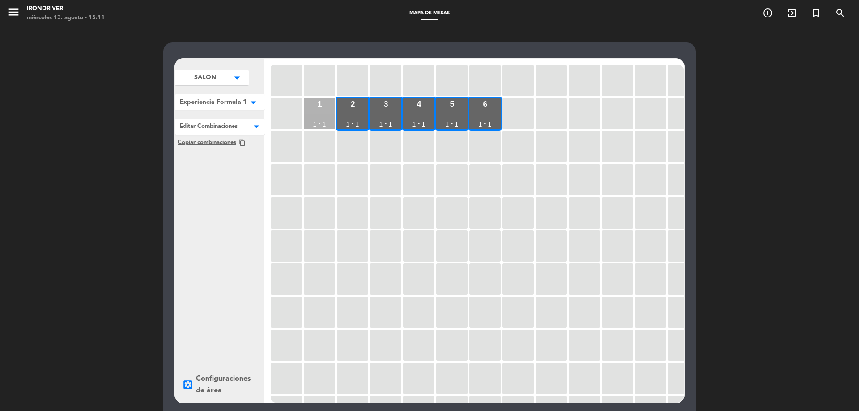
click at [313, 122] on div "1" at bounding box center [315, 124] width 4 height 6
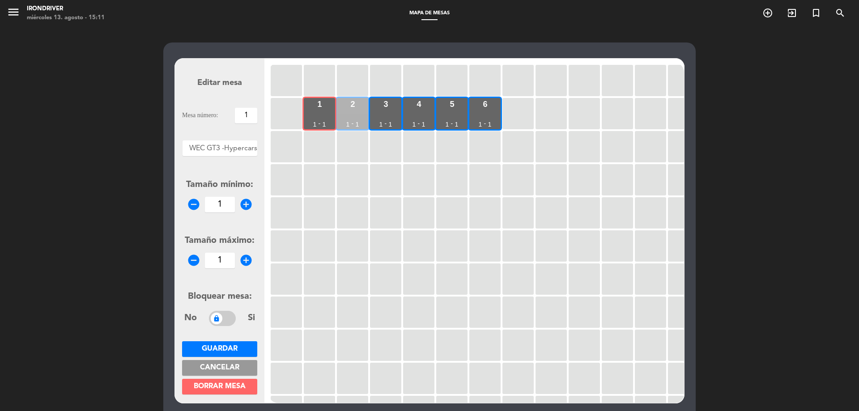
click at [355, 115] on div "2 1 - 1" at bounding box center [352, 113] width 31 height 31
click at [386, 122] on div "-" at bounding box center [386, 123] width 2 height 6
click at [329, 116] on div "1 1 - 1" at bounding box center [319, 113] width 31 height 31
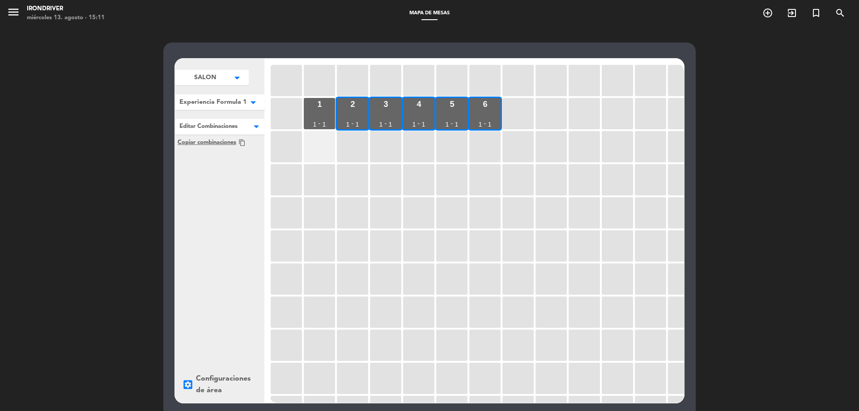
click at [328, 157] on div at bounding box center [319, 146] width 31 height 31
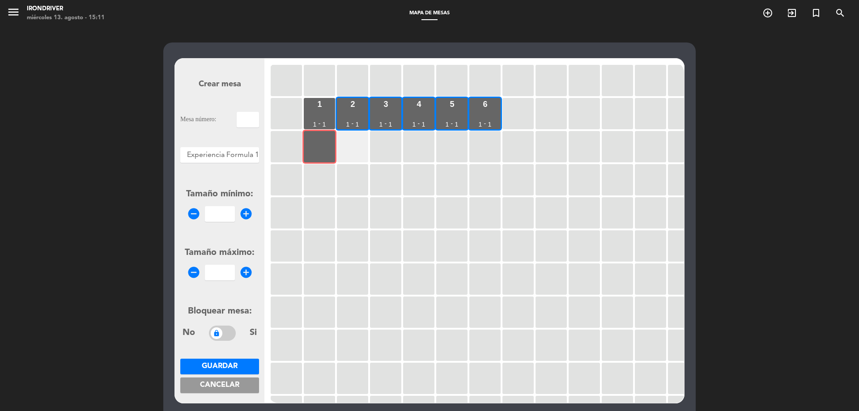
click at [346, 149] on div at bounding box center [352, 146] width 31 height 31
click at [323, 113] on div "1 1 - 1" at bounding box center [319, 113] width 31 height 31
type input "1"
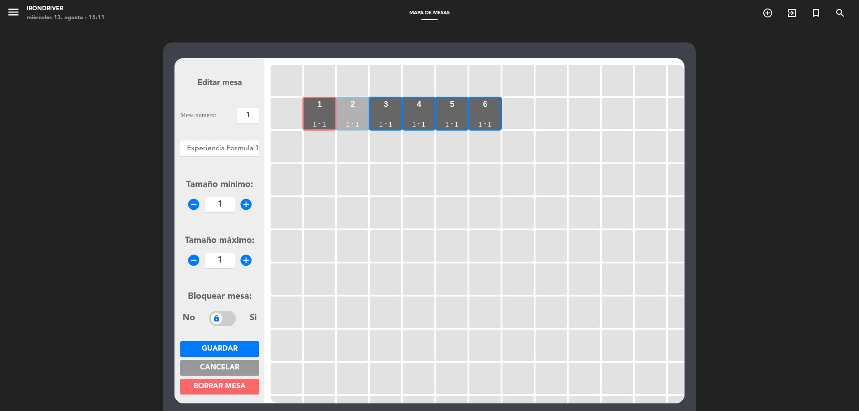
click at [362, 122] on div "2 1 - 1" at bounding box center [352, 113] width 31 height 31
click at [382, 118] on div "3 1 - 1" at bounding box center [385, 113] width 31 height 31
click at [424, 119] on div "4 1 - 1" at bounding box center [418, 113] width 31 height 31
click at [453, 118] on div "5 1 - 1" at bounding box center [451, 113] width 31 height 31
click at [498, 119] on div "6 1 - 1" at bounding box center [484, 113] width 31 height 31
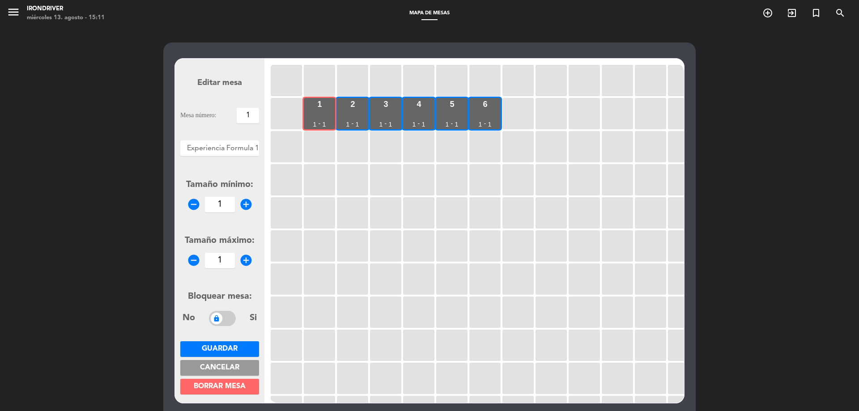
click at [227, 347] on span "Guardar" at bounding box center [220, 348] width 36 height 7
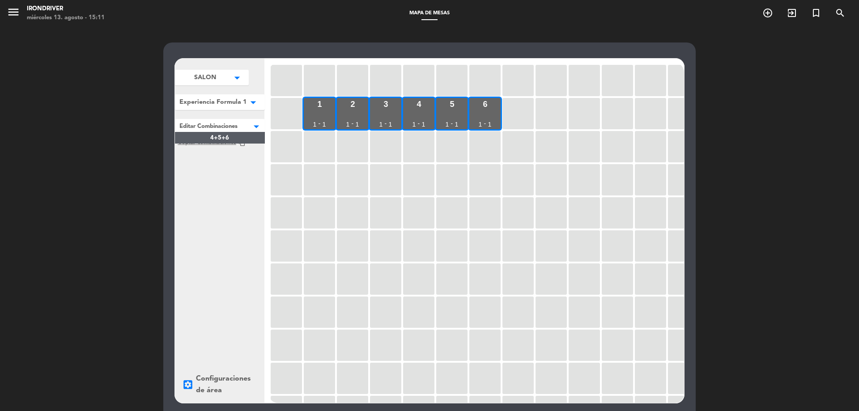
click at [247, 126] on div at bounding box center [220, 125] width 90 height 12
click at [235, 130] on div at bounding box center [220, 125] width 90 height 12
click at [245, 127] on div at bounding box center [220, 125] width 90 height 12
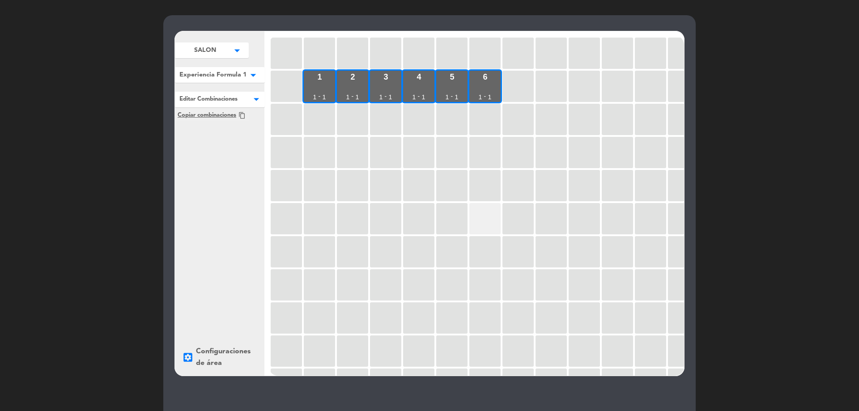
scroll to position [106, 0]
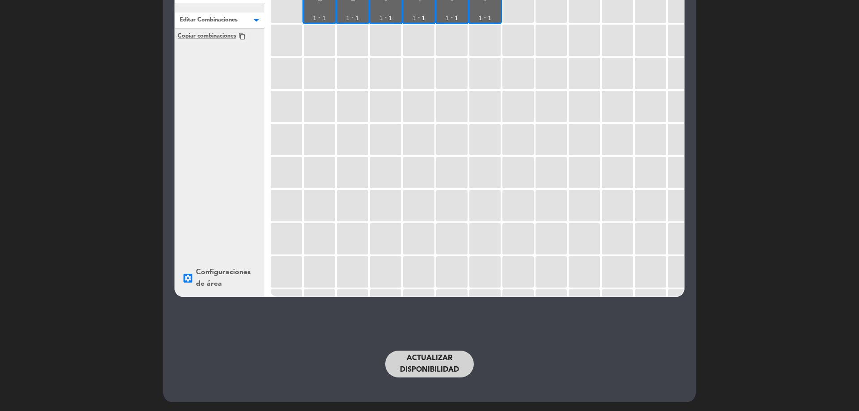
click at [208, 274] on div "settings_applications Configuraciones de área" at bounding box center [219, 278] width 75 height 23
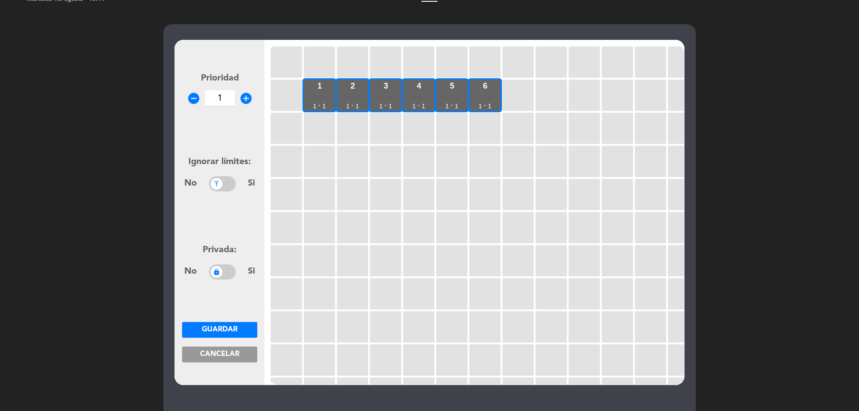
scroll to position [0, 0]
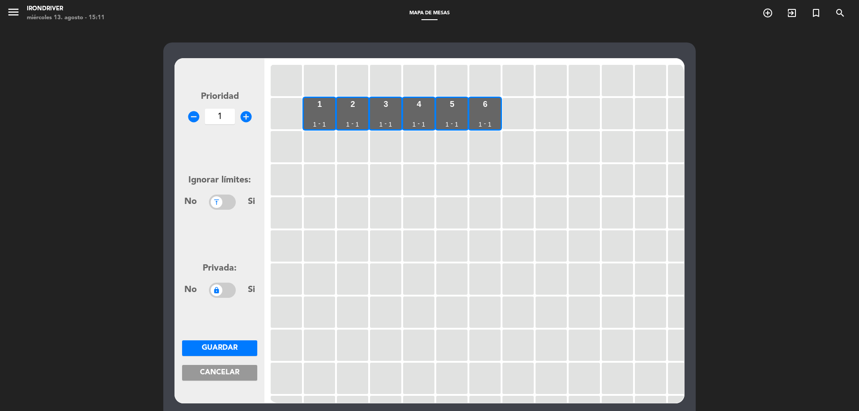
click at [224, 370] on span "Cancelar" at bounding box center [219, 372] width 39 height 7
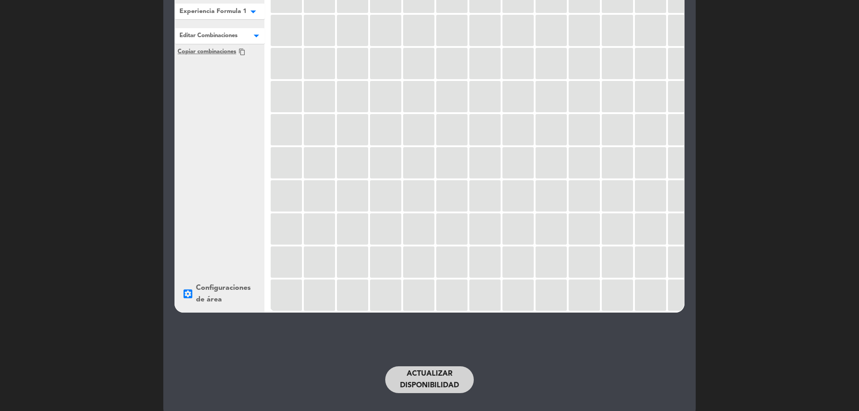
scroll to position [106, 0]
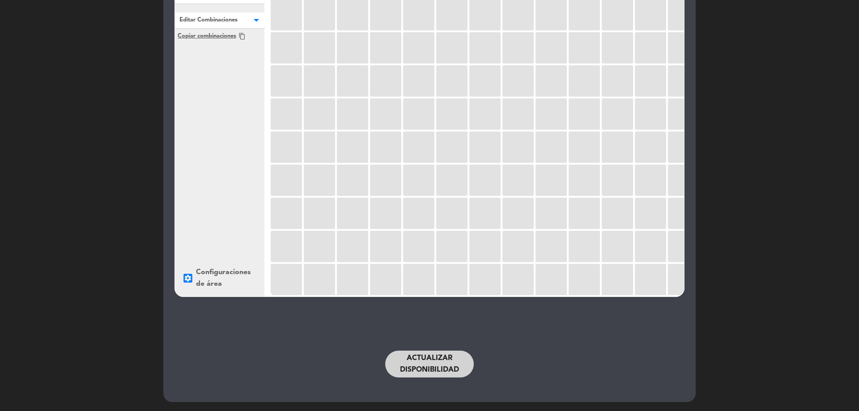
click at [434, 369] on button "Actualizar disponibilidad" at bounding box center [429, 364] width 89 height 27
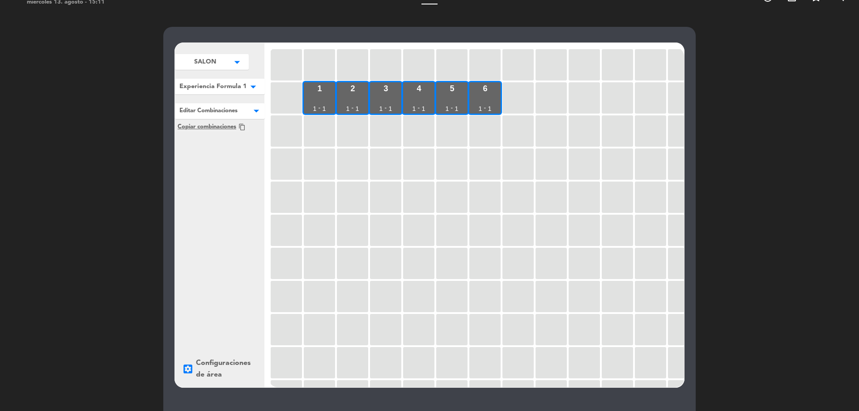
scroll to position [0, 0]
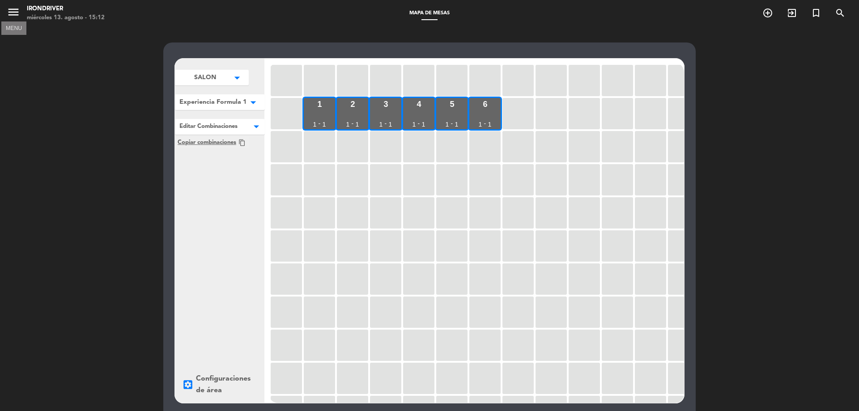
click at [12, 13] on icon "menu" at bounding box center [13, 11] width 13 height 13
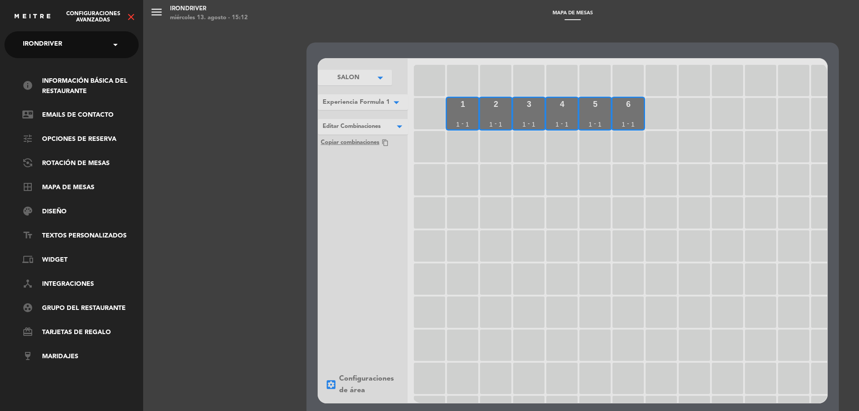
click at [132, 17] on icon "close" at bounding box center [131, 17] width 11 height 11
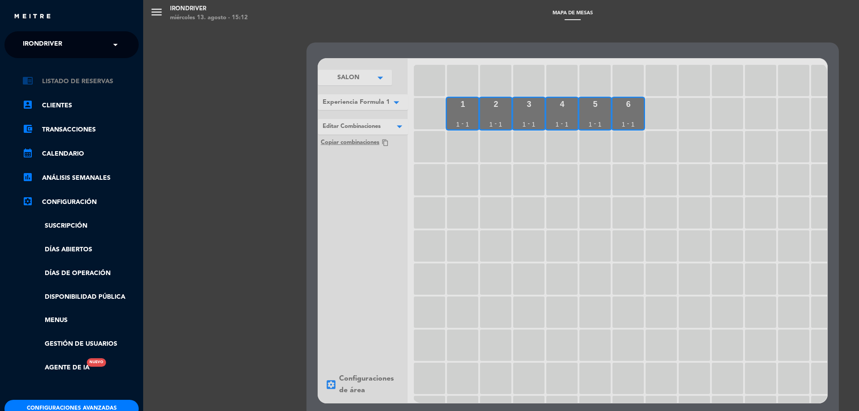
click at [67, 78] on link "chrome_reader_mode Listado de Reservas" at bounding box center [80, 81] width 116 height 11
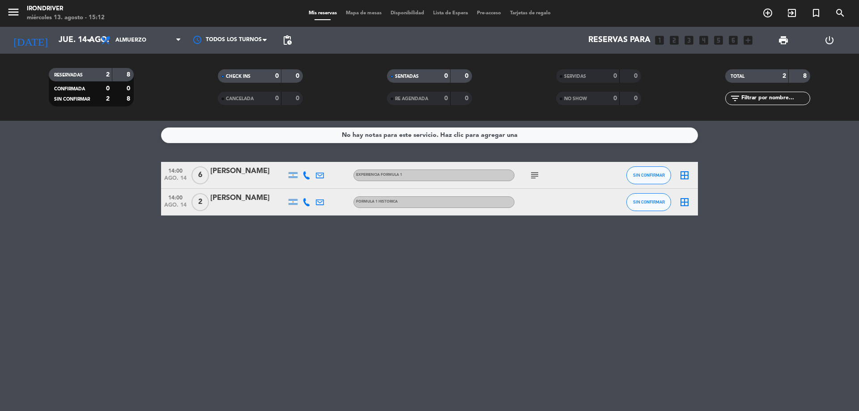
click at [360, 13] on span "Mapa de mesas" at bounding box center [363, 13] width 45 height 5
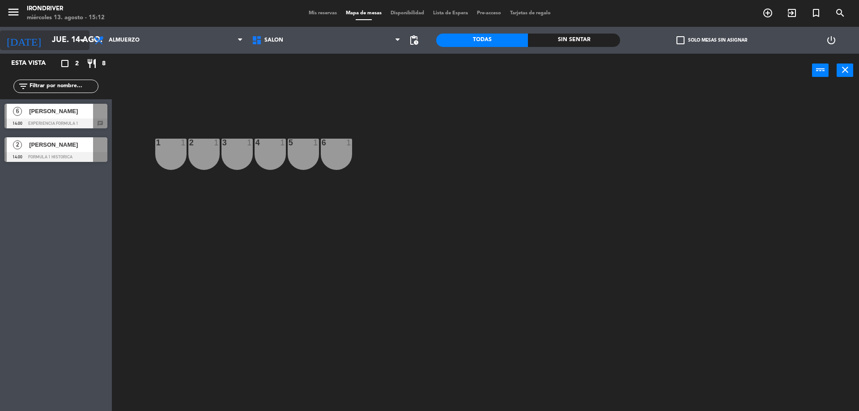
click at [60, 44] on input "jue. 14 ago." at bounding box center [99, 40] width 104 height 18
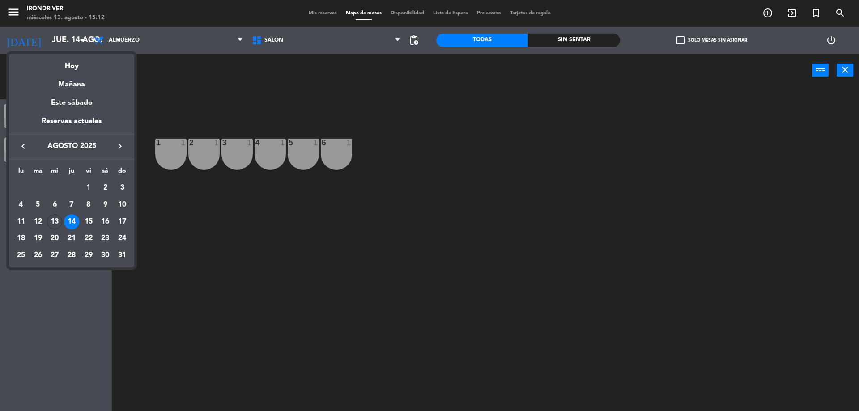
click at [62, 42] on div at bounding box center [429, 205] width 859 height 411
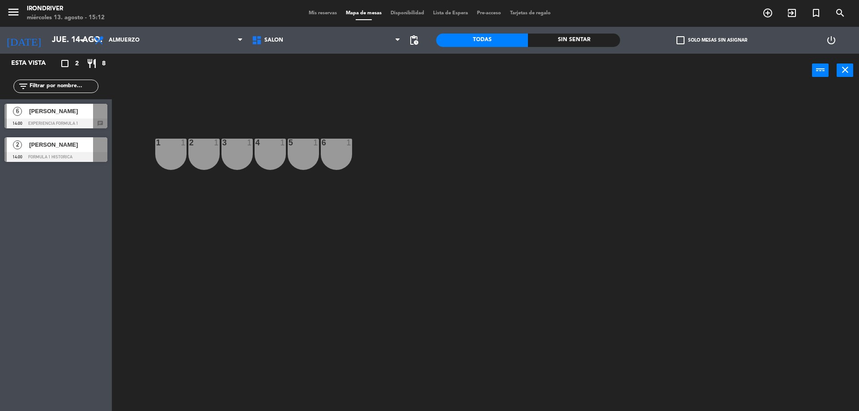
click at [59, 146] on span "[PERSON_NAME]" at bounding box center [61, 144] width 64 height 9
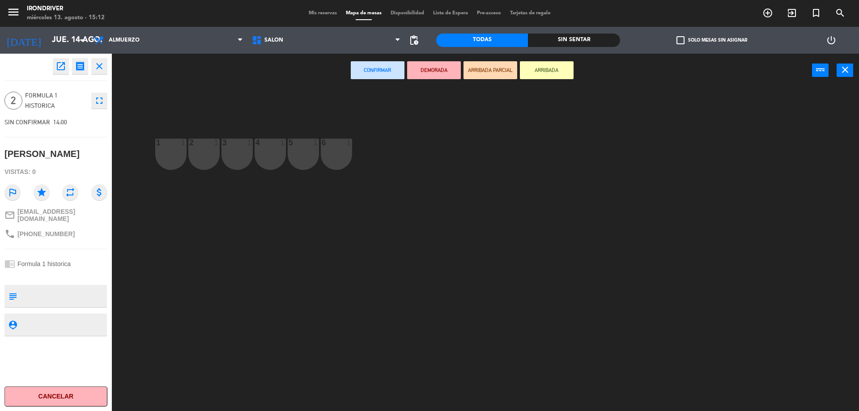
click at [76, 402] on button "Cancelar" at bounding box center [55, 396] width 103 height 20
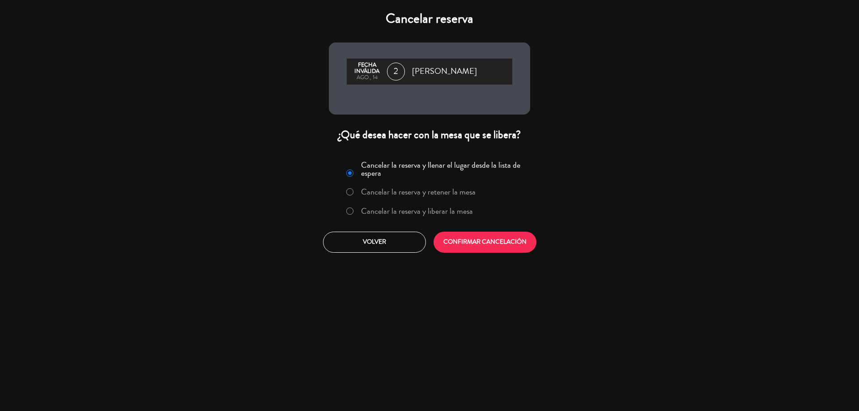
click at [451, 208] on label "Cancelar la reserva y liberar la mesa" at bounding box center [417, 211] width 112 height 8
click at [486, 238] on button "CONFIRMAR CANCELACIÓN" at bounding box center [484, 242] width 103 height 21
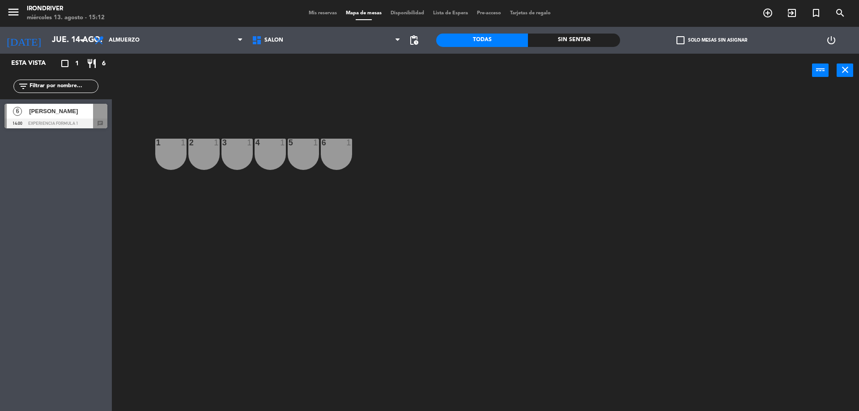
click at [556, 45] on div "Sin sentar" at bounding box center [574, 40] width 92 height 13
click at [495, 44] on div "Todas" at bounding box center [482, 40] width 92 height 13
click at [172, 150] on div "1 1" at bounding box center [170, 154] width 31 height 31
drag, startPoint x: 410, startPoint y: 207, endPoint x: 408, endPoint y: 212, distance: 5.8
click at [409, 209] on div "1 1 2 1 3 1 4 1 5 1 6 1" at bounding box center [489, 251] width 738 height 324
